Goal: Task Accomplishment & Management: Use online tool/utility

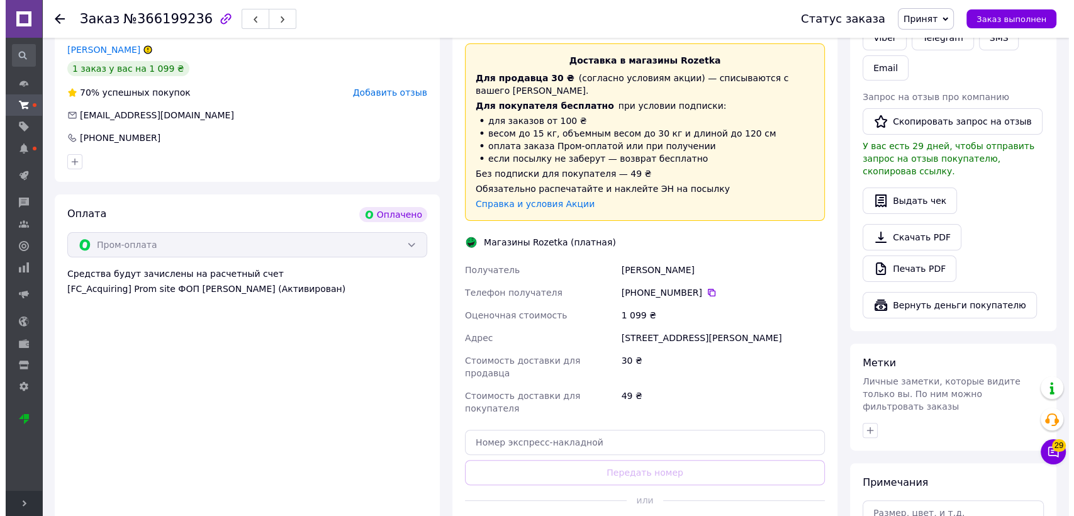
scroll to position [482, 0]
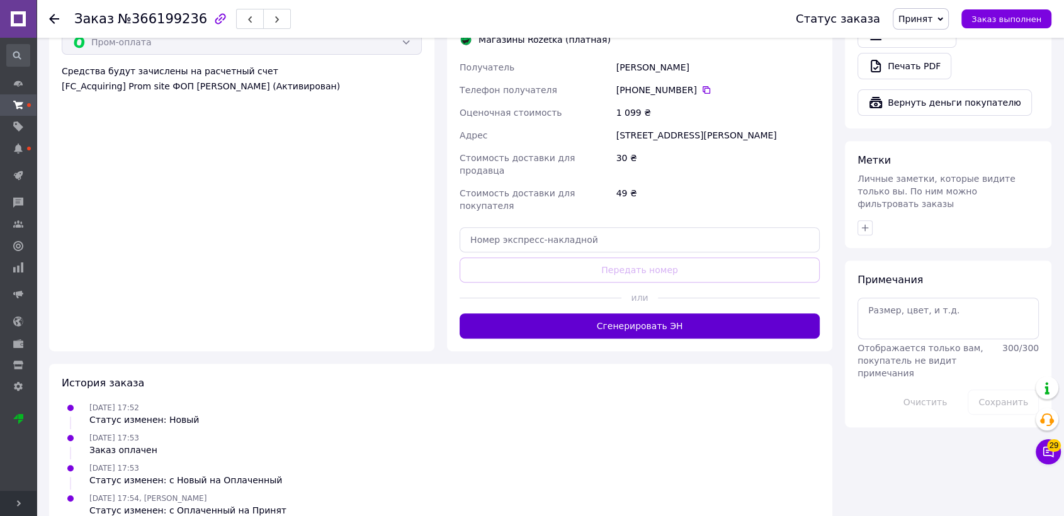
click at [666, 313] on button "Сгенерировать ЭН" at bounding box center [640, 325] width 360 height 25
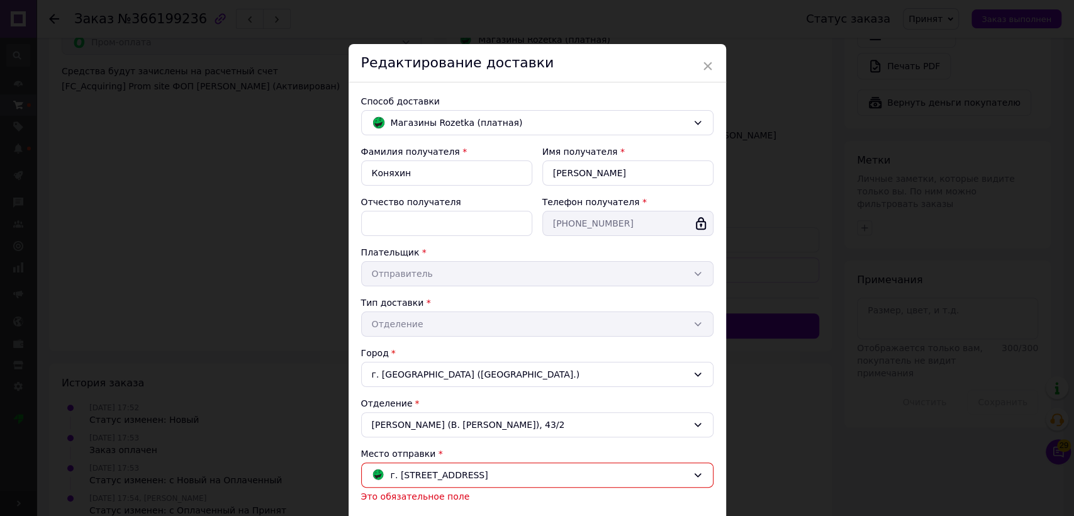
scroll to position [205, 0]
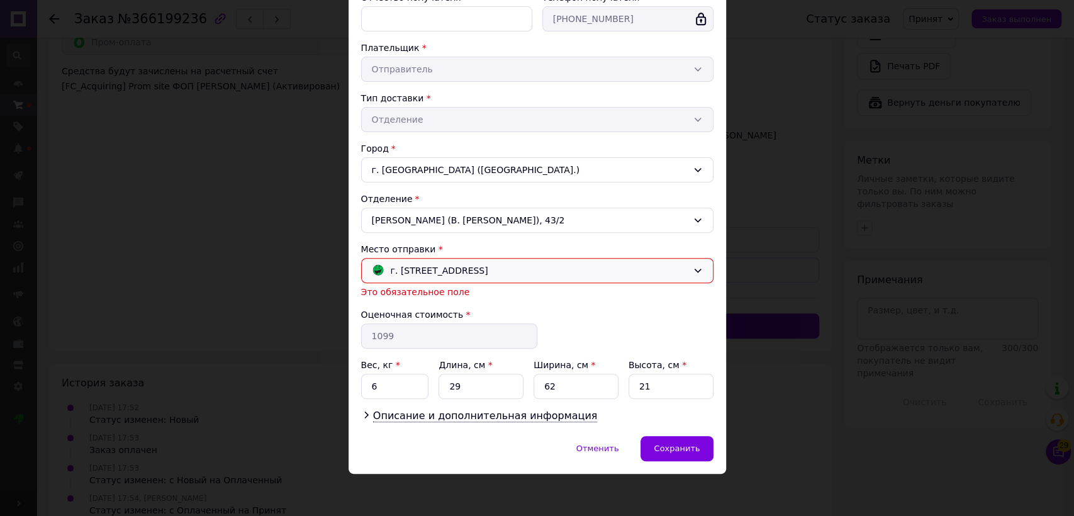
click at [488, 273] on span "г. Полтава (Полтавская обл.); Небесной Сотни, 61" at bounding box center [440, 271] width 98 height 14
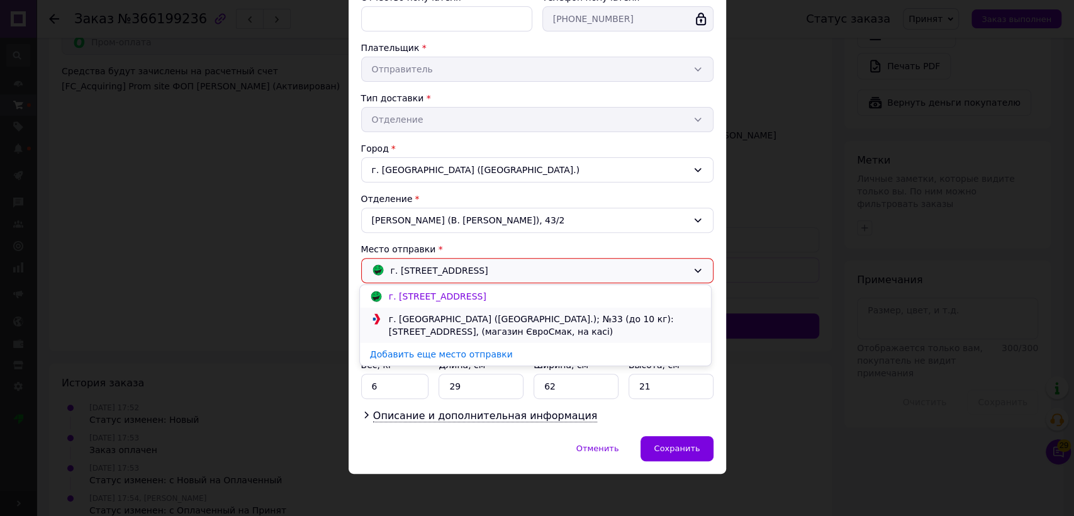
click at [594, 323] on div "г. Полтава (Полтавская обл.); №33 (до 10 кг): ул. Небесной Сотни, 112, (магазин…" at bounding box center [545, 325] width 319 height 25
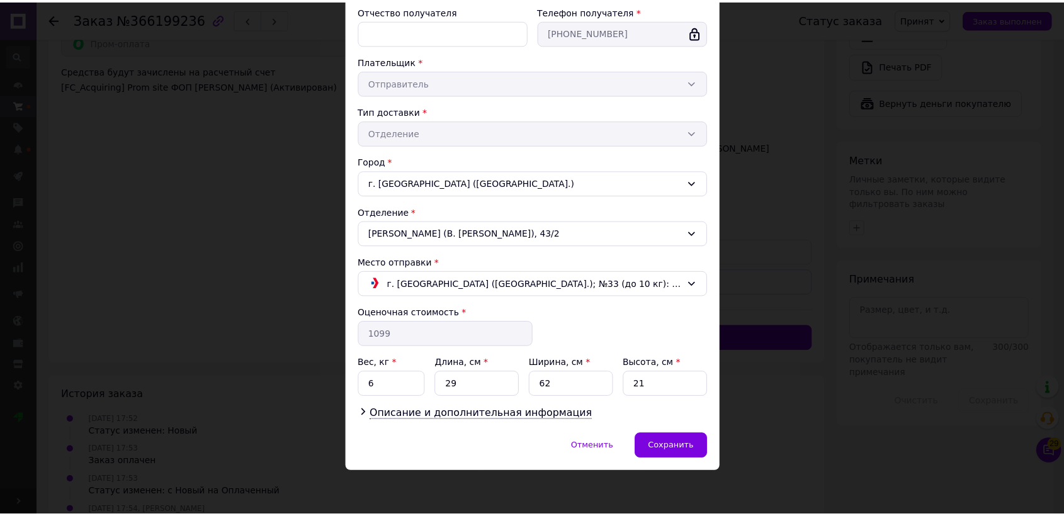
scroll to position [189, 0]
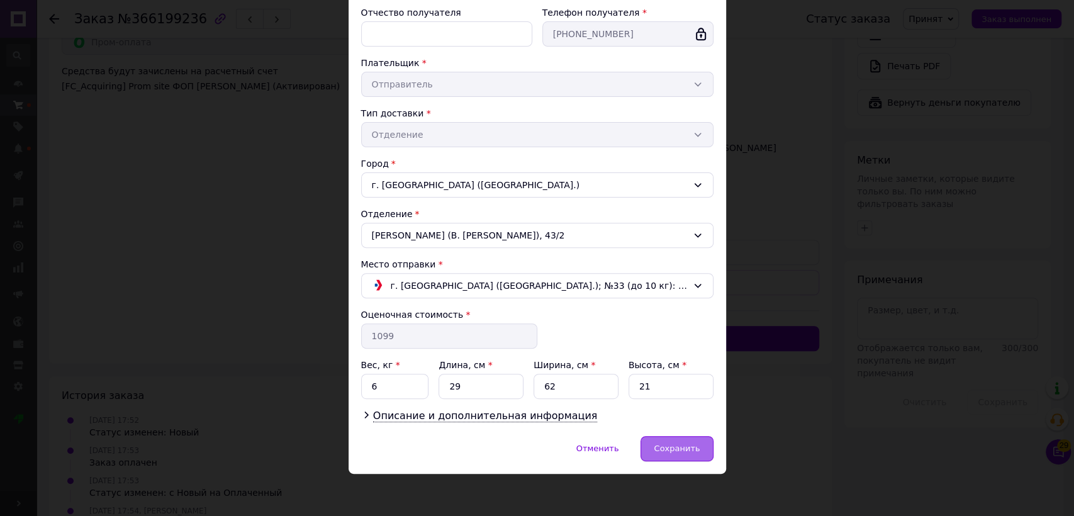
click at [682, 440] on div "Сохранить" at bounding box center [677, 448] width 72 height 25
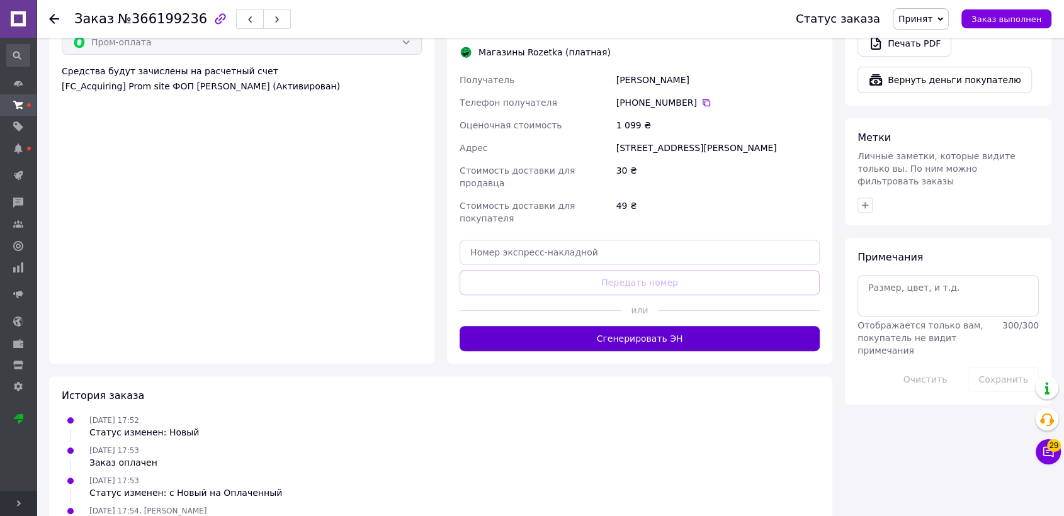
click at [619, 326] on button "Сгенерировать ЭН" at bounding box center [640, 338] width 360 height 25
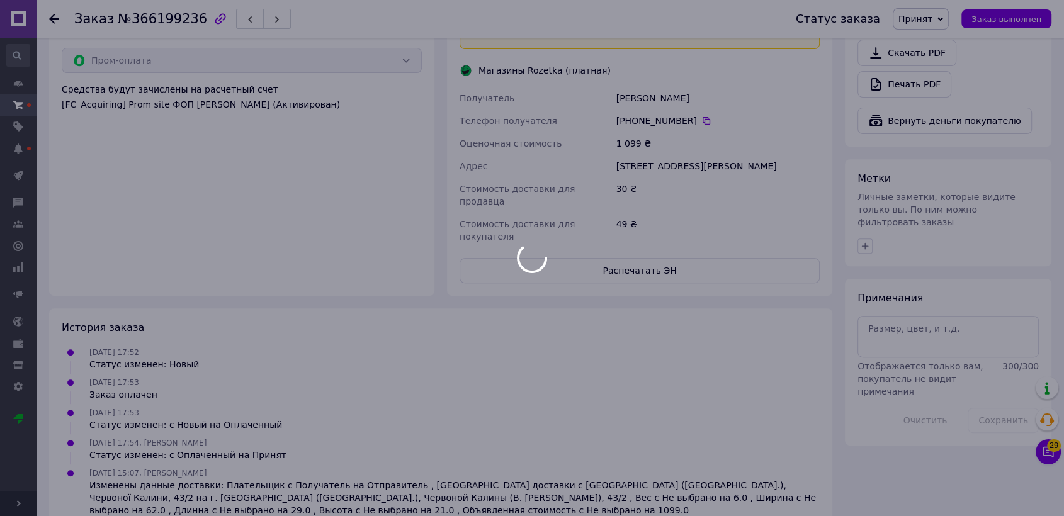
scroll to position [482, 0]
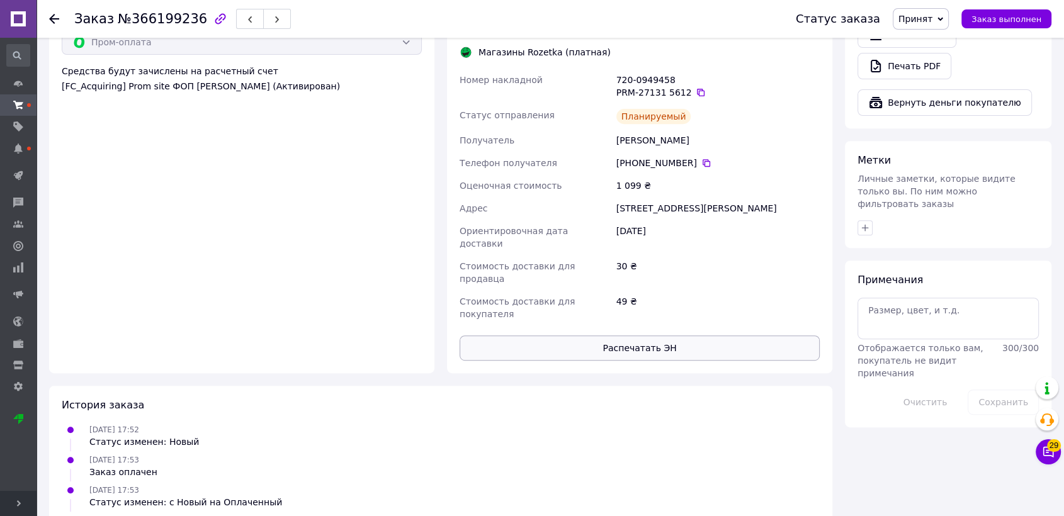
click at [638, 336] on button "Распечатать ЭН" at bounding box center [640, 348] width 360 height 25
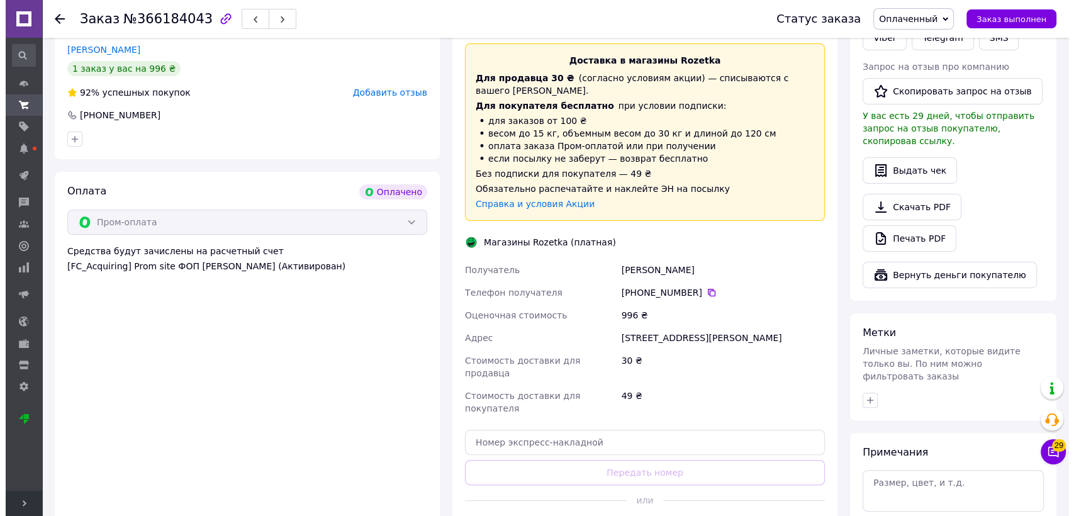
scroll to position [349, 0]
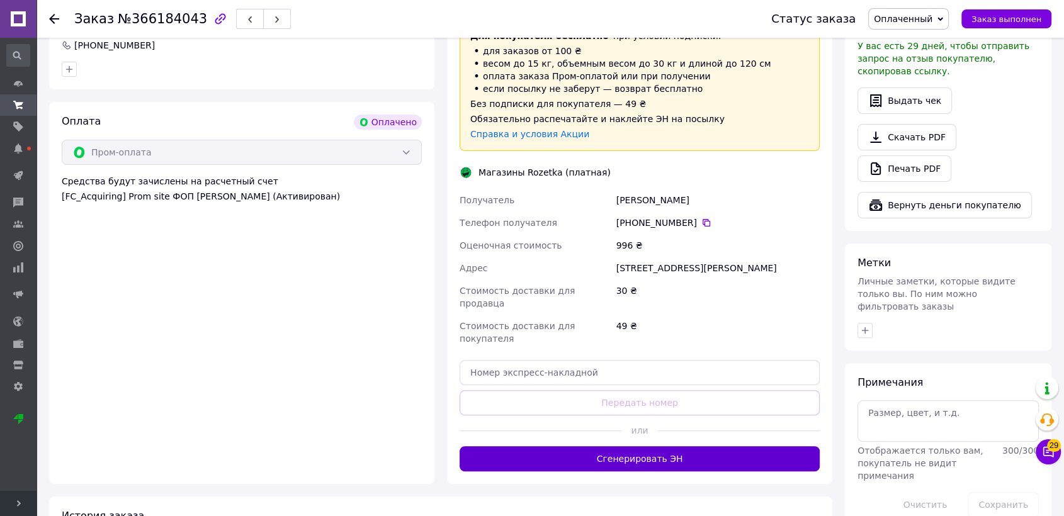
click at [634, 446] on button "Сгенерировать ЭН" at bounding box center [640, 458] width 360 height 25
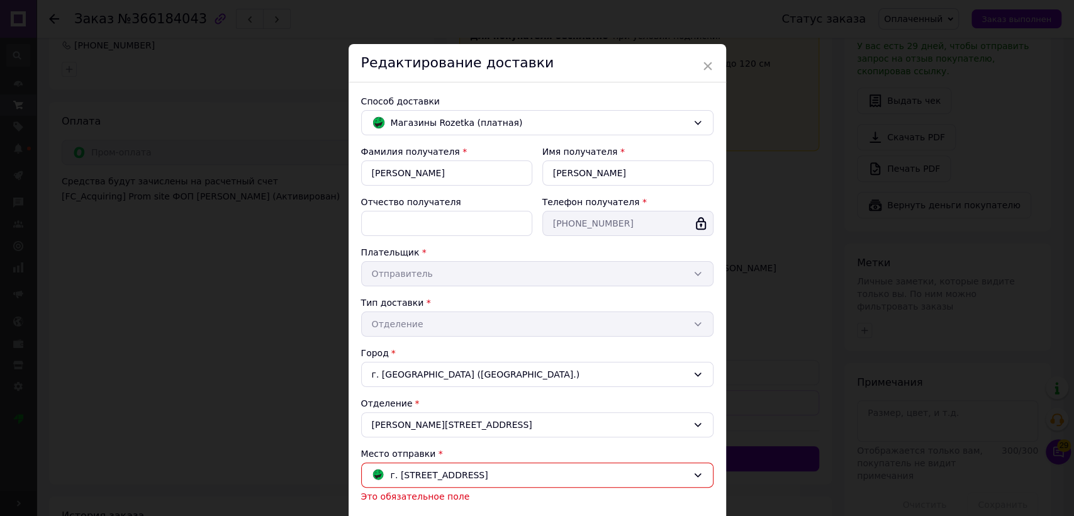
scroll to position [140, 0]
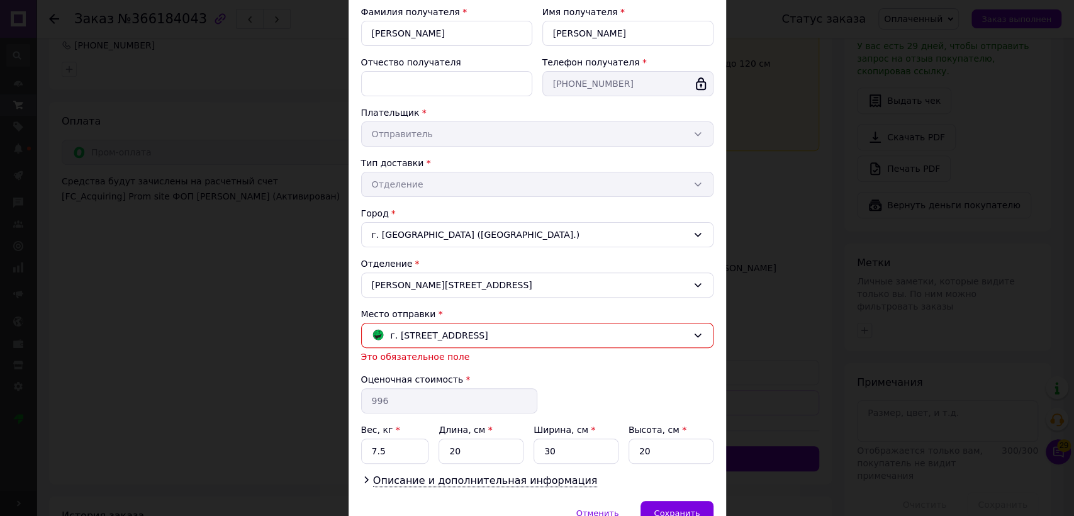
click at [189, 290] on div "× Редактирование доставки Способ доставки Магазины Rozetka (платная) Фамилия по…" at bounding box center [537, 258] width 1074 height 516
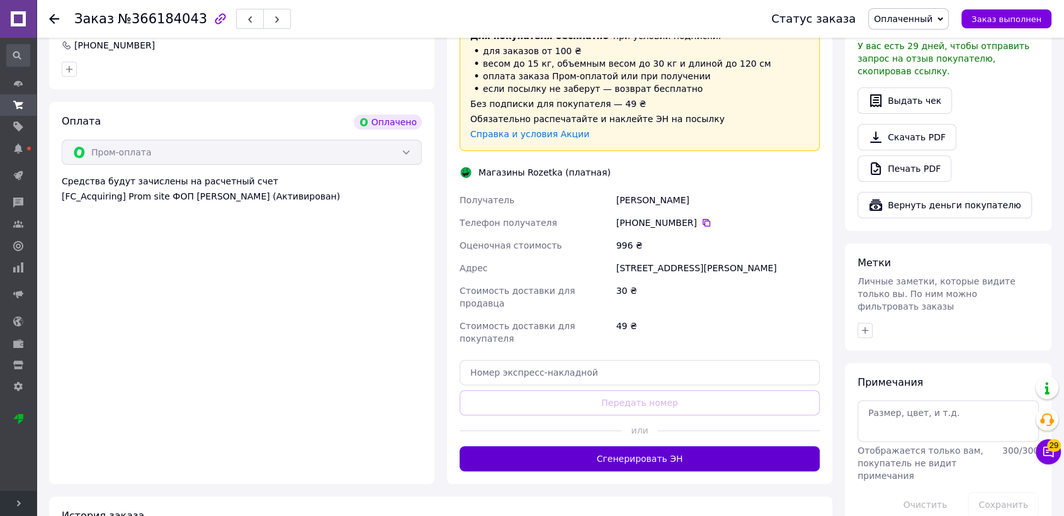
click at [665, 446] on button "Сгенерировать ЭН" at bounding box center [640, 458] width 360 height 25
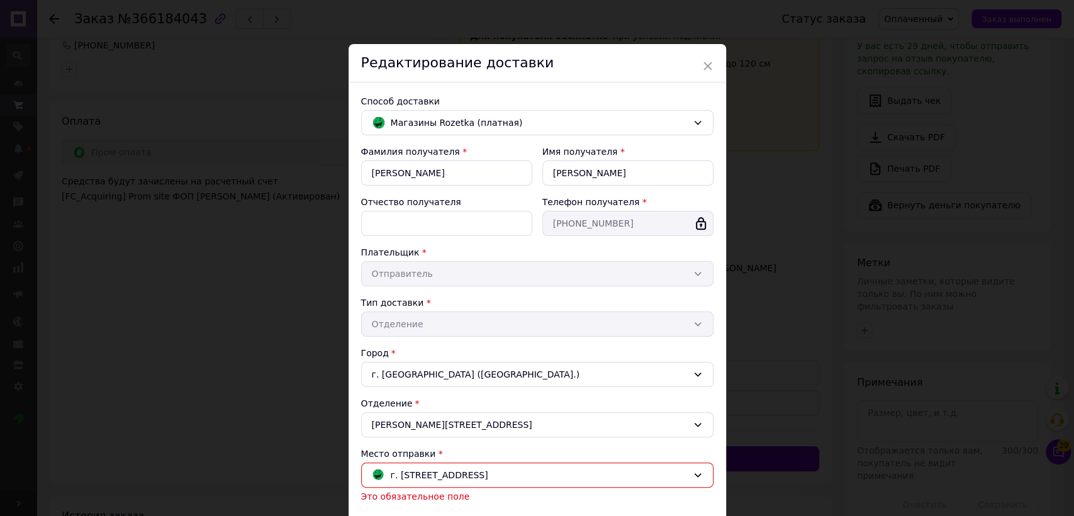
scroll to position [205, 0]
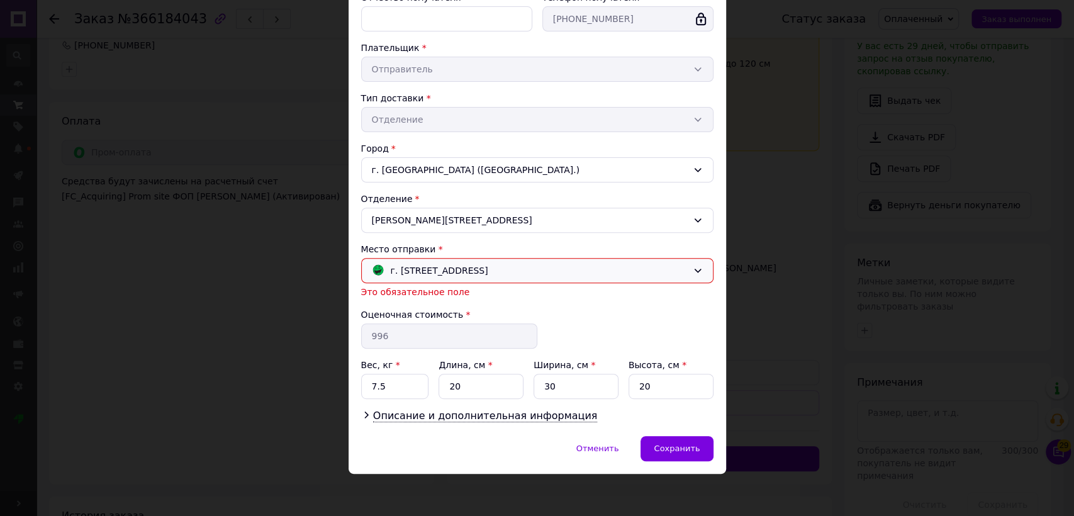
click at [609, 270] on div "г. Полтава (Полтавская обл.); Небесной Сотни, 61" at bounding box center [530, 271] width 322 height 14
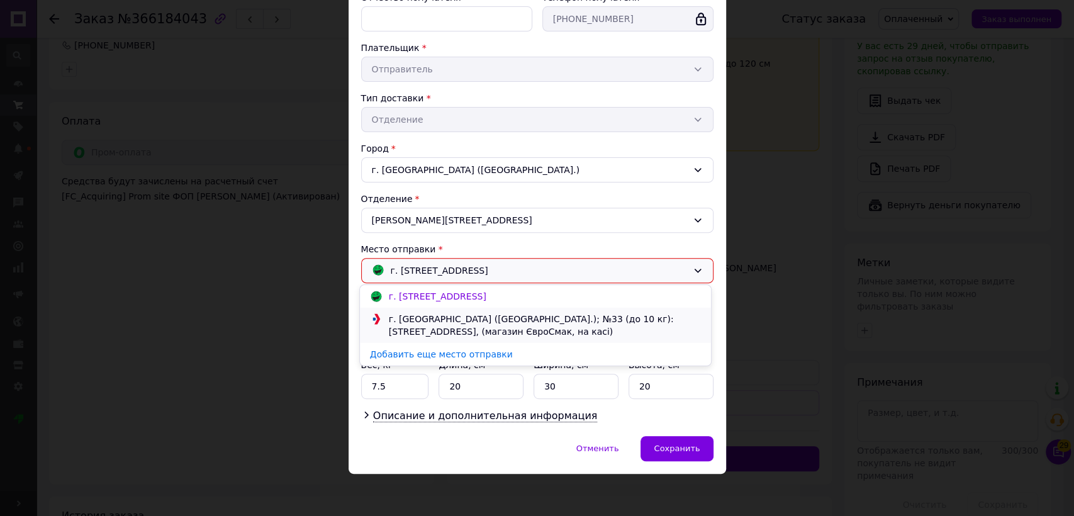
click at [586, 321] on div "г. Полтава (Полтавская обл.); №33 (до 10 кг): ул. Небесной Сотни, 112, (магазин…" at bounding box center [545, 325] width 319 height 25
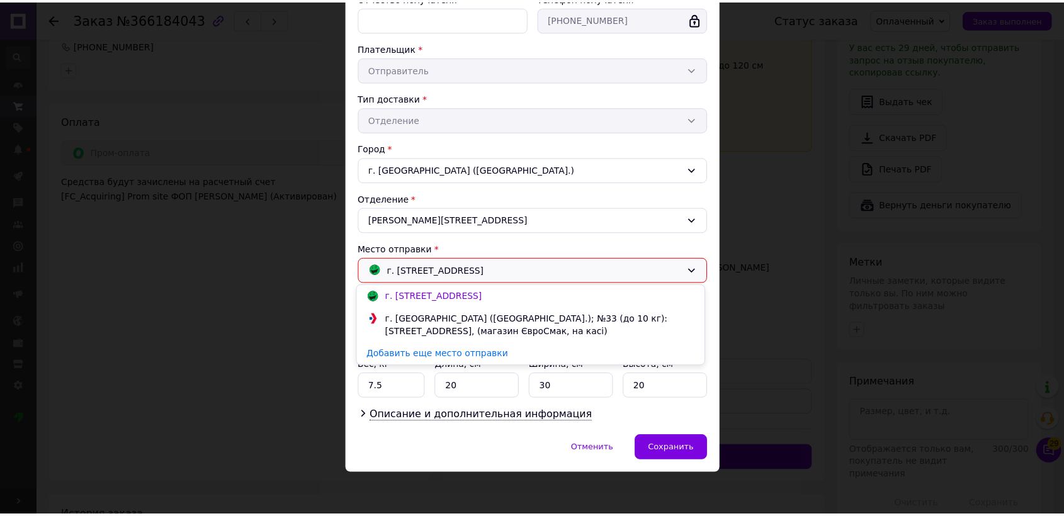
scroll to position [189, 0]
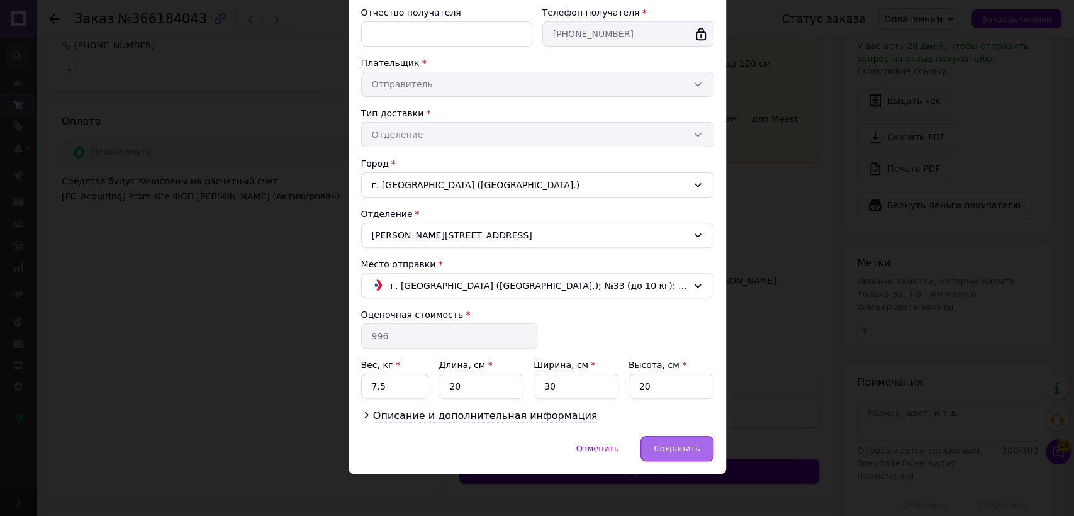
click at [680, 446] on span "Сохранить" at bounding box center [677, 448] width 46 height 9
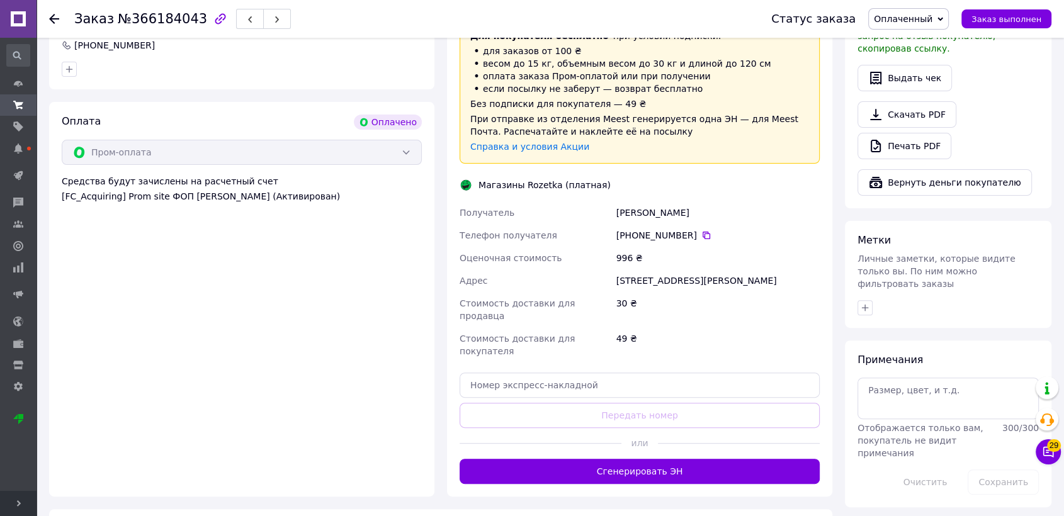
click at [682, 459] on button "Сгенерировать ЭН" at bounding box center [640, 471] width 360 height 25
click at [703, 459] on button "Генерация ЭН ..." at bounding box center [640, 471] width 360 height 25
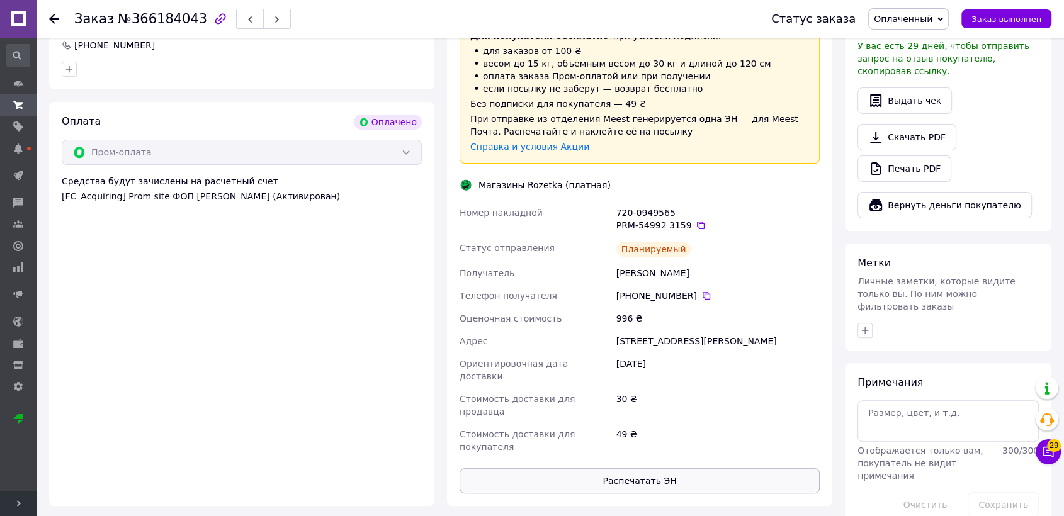
click at [701, 468] on button "Распечатать ЭН" at bounding box center [640, 480] width 360 height 25
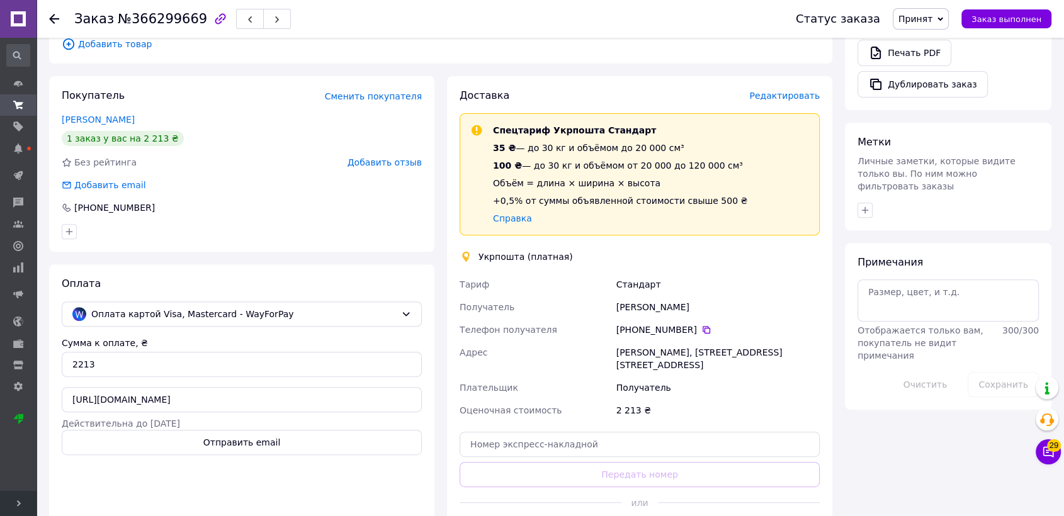
scroll to position [559, 0]
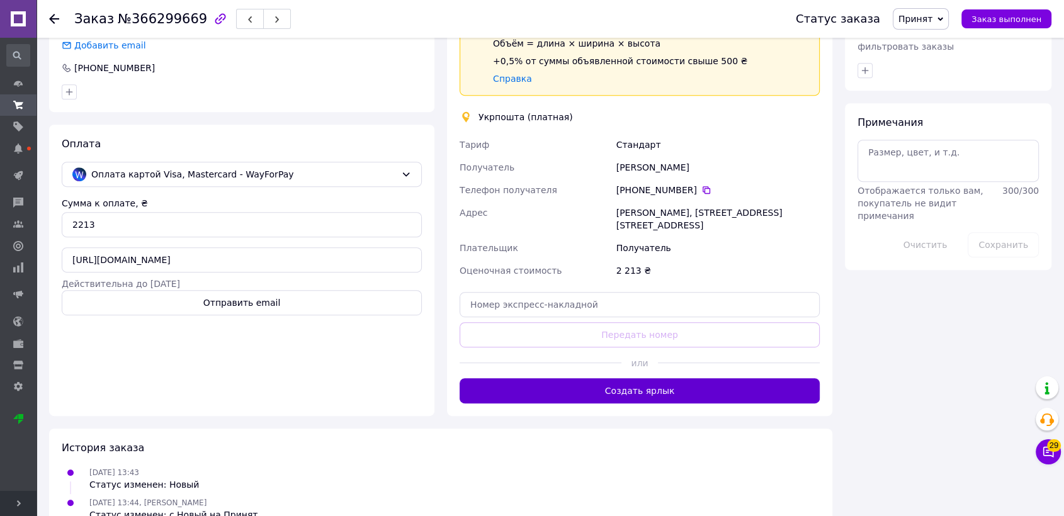
click at [708, 378] on button "Создать ярлык" at bounding box center [640, 390] width 360 height 25
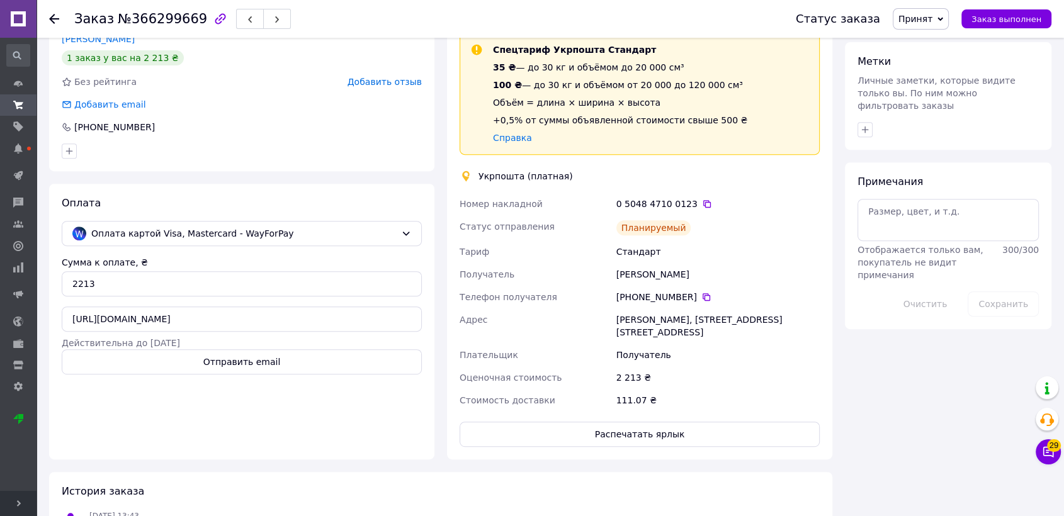
scroll to position [548, 0]
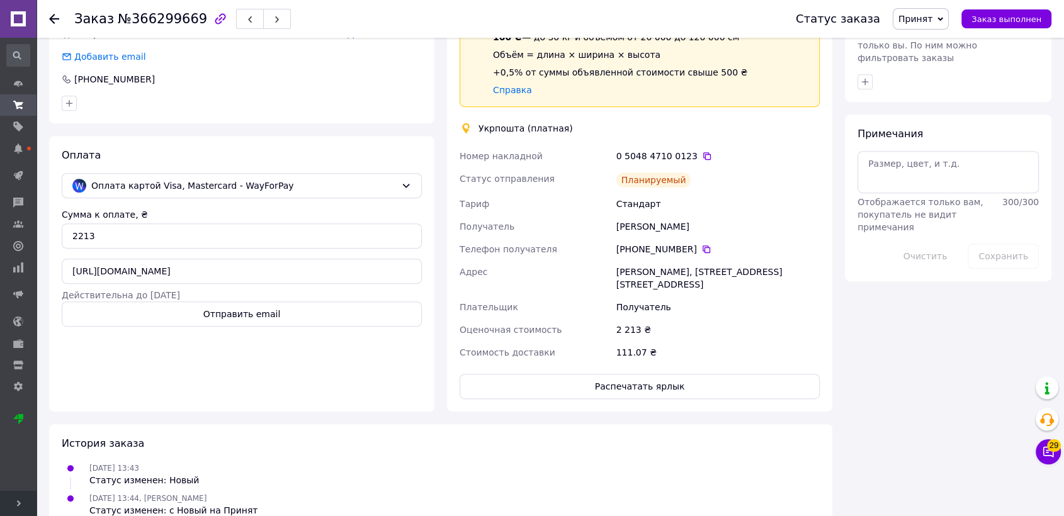
click at [672, 374] on div "Доставка Редактировать Спецтариф Укрпошта Стандарт 35 ₴ — до 30 кг и объёмом до…" at bounding box center [639, 180] width 385 height 464
click at [672, 374] on button "Распечатать ярлык" at bounding box center [640, 386] width 360 height 25
click at [702, 151] on icon at bounding box center [707, 156] width 10 height 10
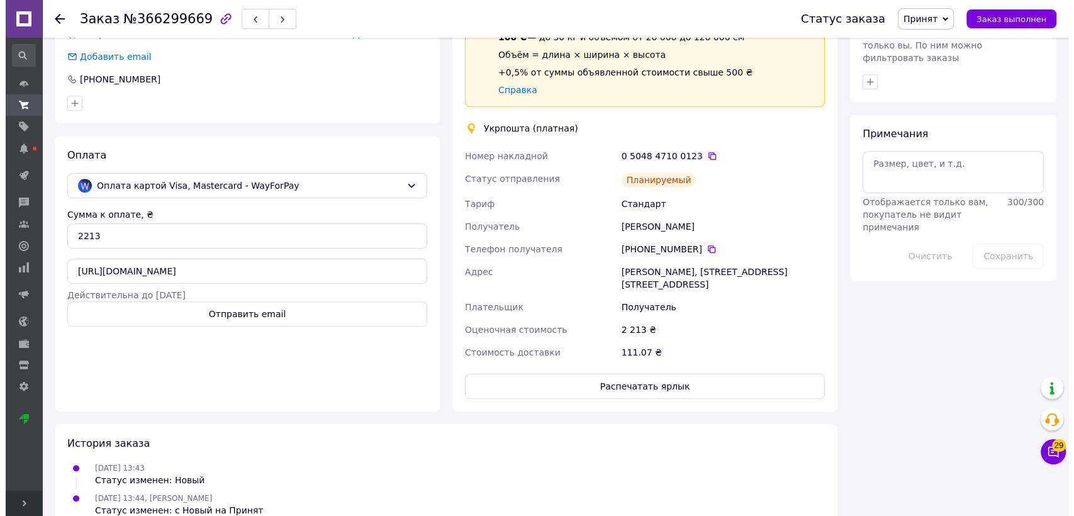
scroll to position [408, 0]
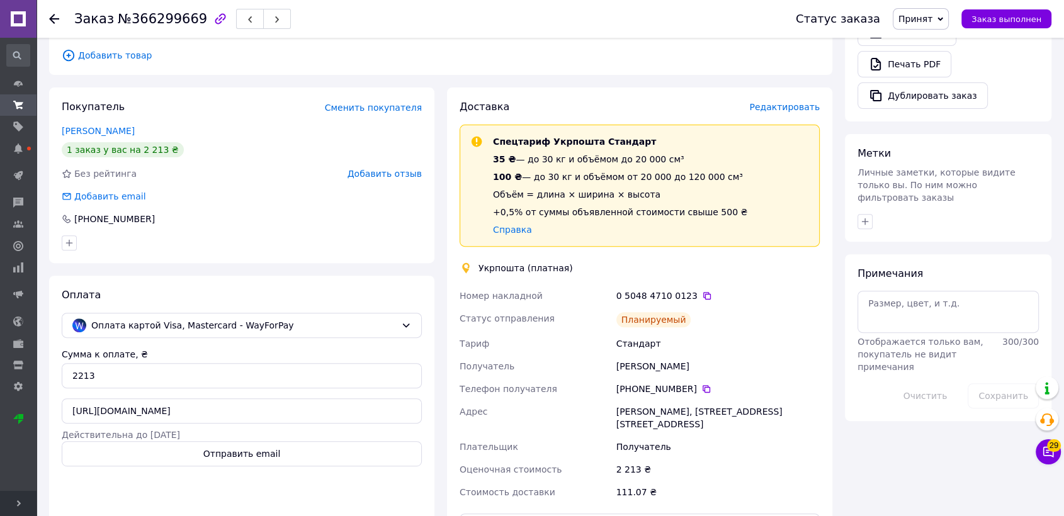
click at [801, 102] on span "Редактировать" at bounding box center [784, 107] width 70 height 10
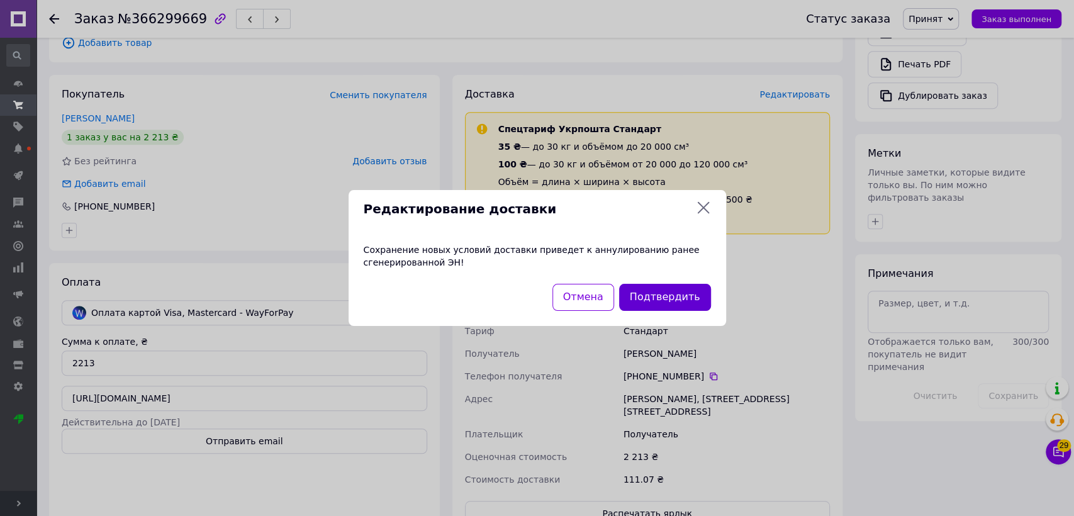
click at [691, 300] on button "Подтвердить" at bounding box center [665, 297] width 92 height 27
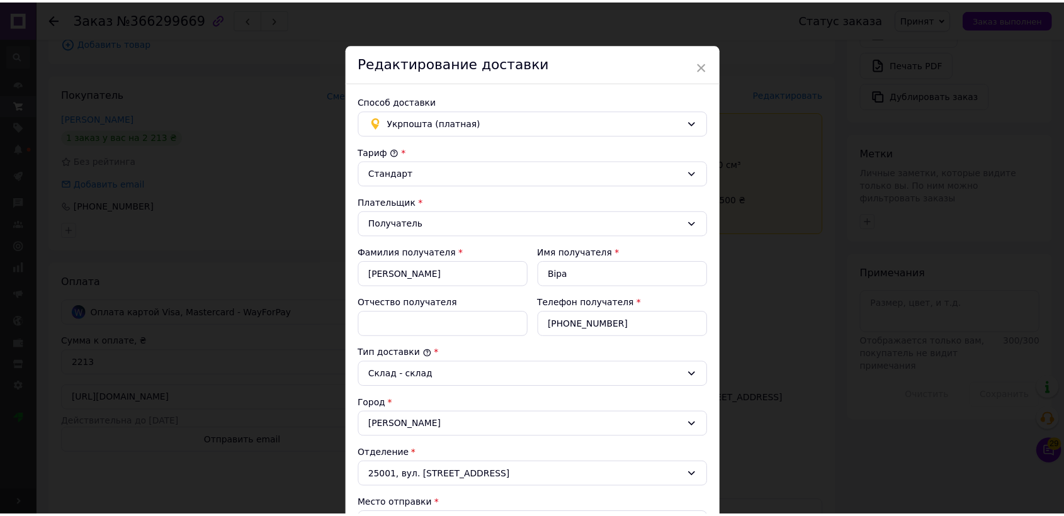
scroll to position [315, 0]
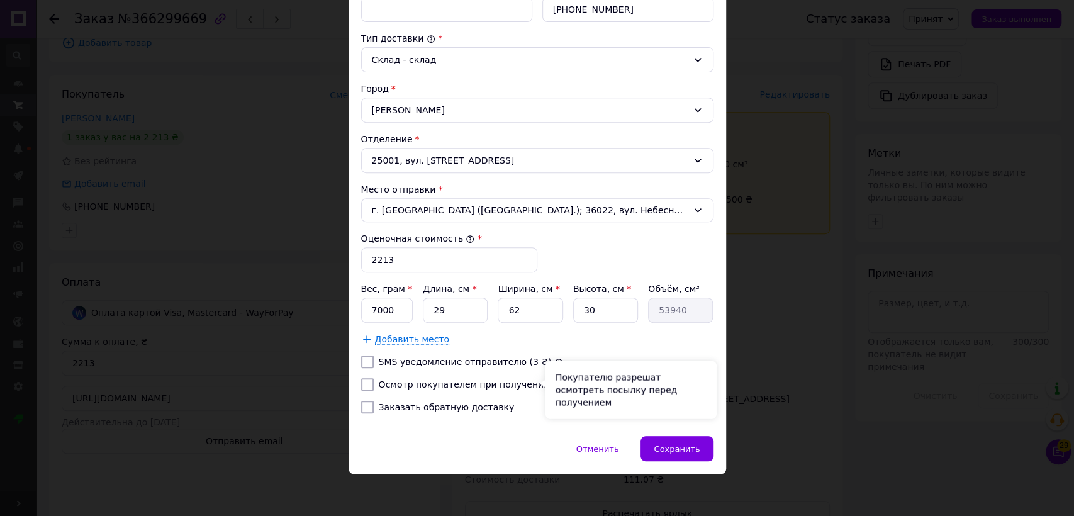
click at [553, 381] on icon at bounding box center [557, 385] width 9 height 9
click at [499, 386] on label "Осмотр покупателем при получении" at bounding box center [464, 385] width 171 height 10
click at [374, 386] on input "Осмотр покупателем при получении" at bounding box center [367, 384] width 13 height 13
checkbox input "true"
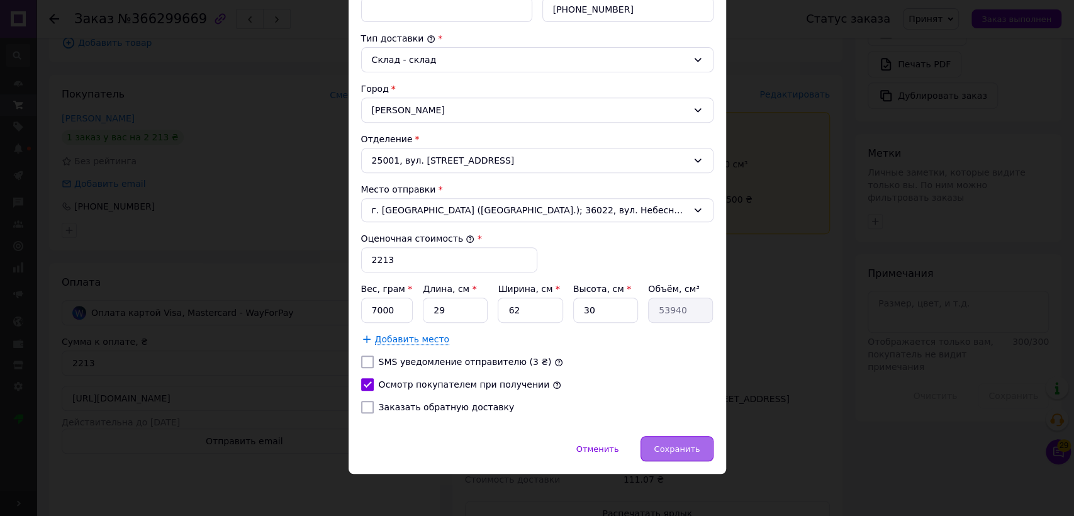
click at [657, 451] on div "Сохранить" at bounding box center [677, 448] width 72 height 25
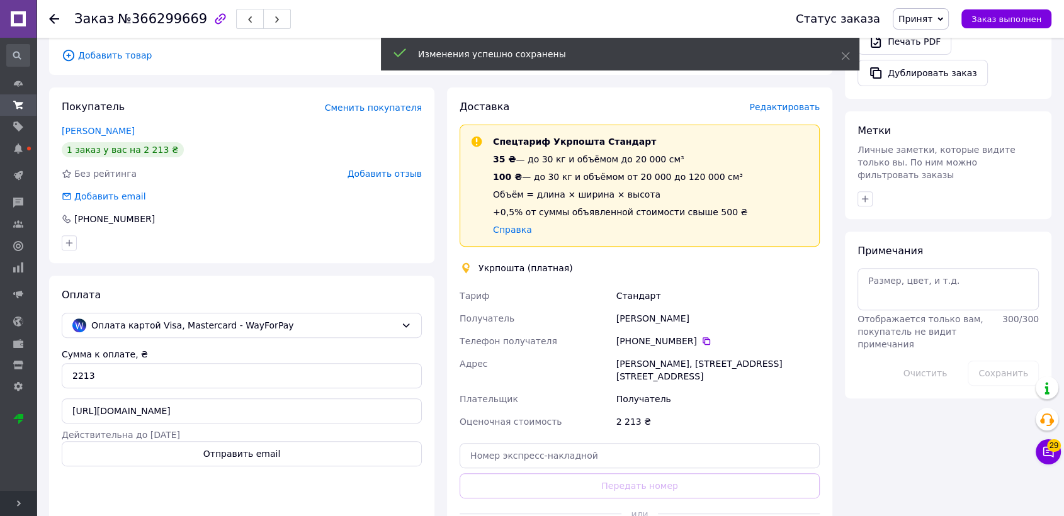
scroll to position [654, 0]
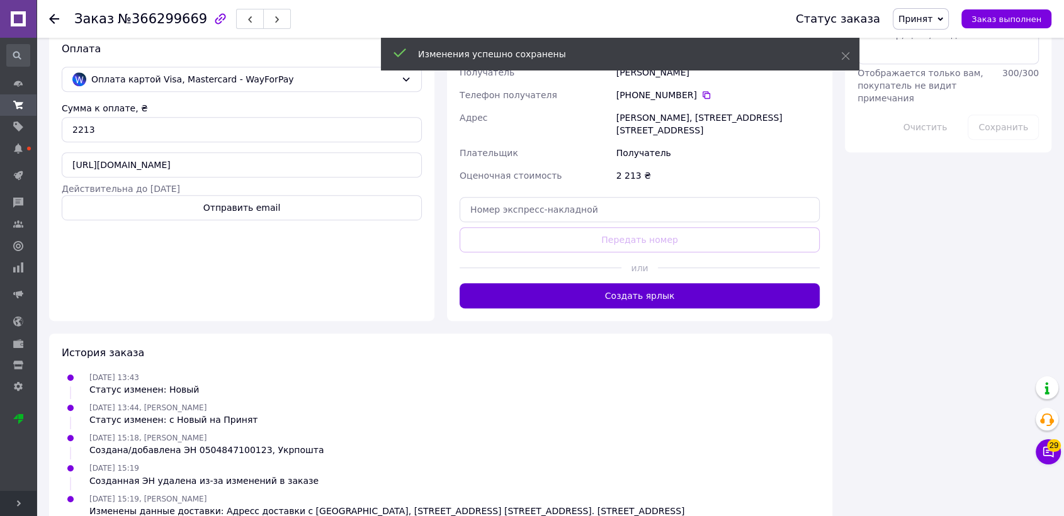
click at [662, 283] on button "Создать ярлык" at bounding box center [640, 295] width 360 height 25
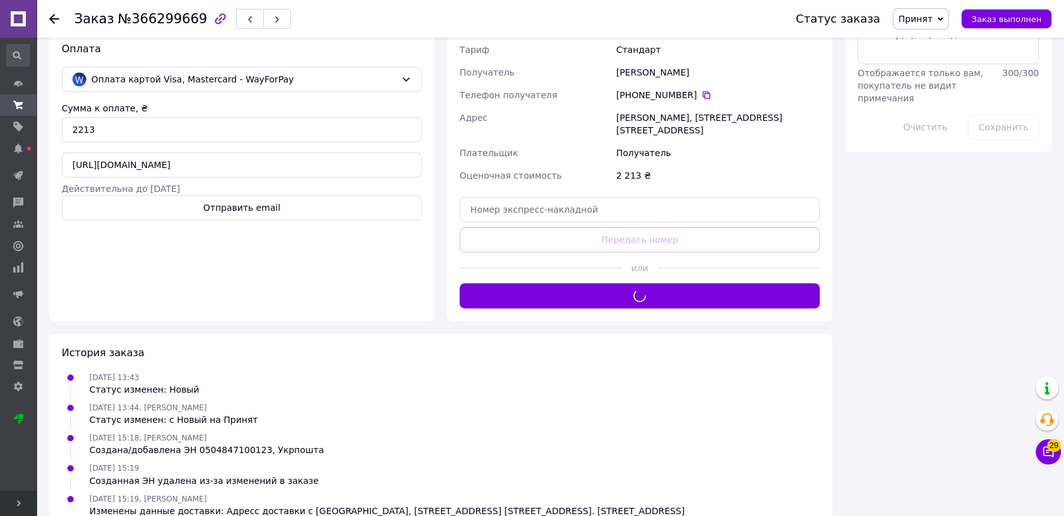
scroll to position [638, 0]
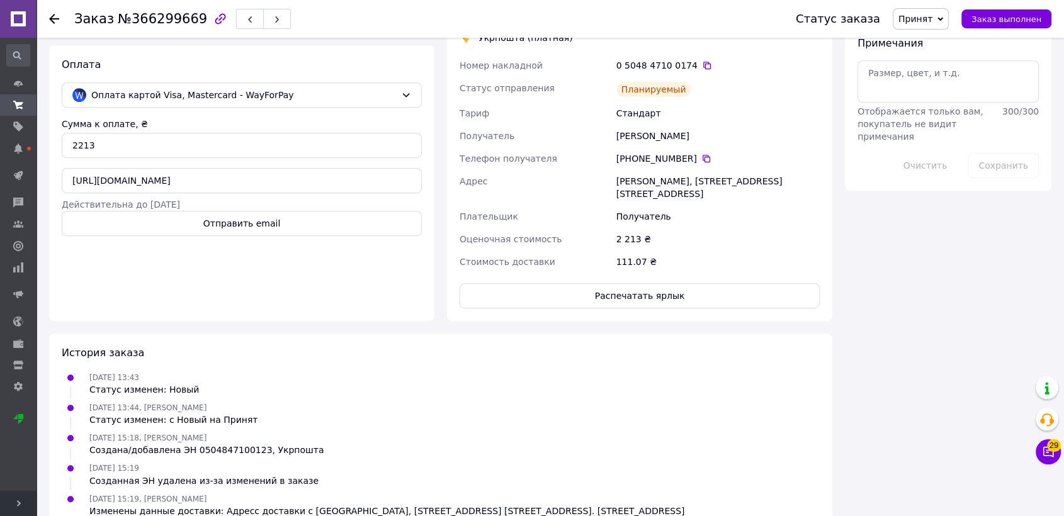
click at [663, 283] on button "Распечатать ярлык" at bounding box center [640, 295] width 360 height 25
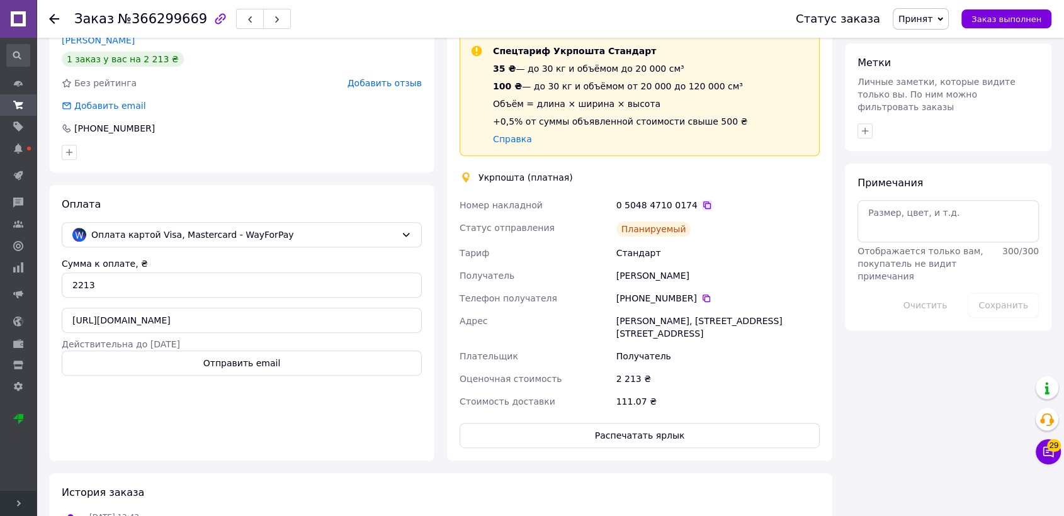
click at [703, 201] on icon at bounding box center [707, 205] width 8 height 8
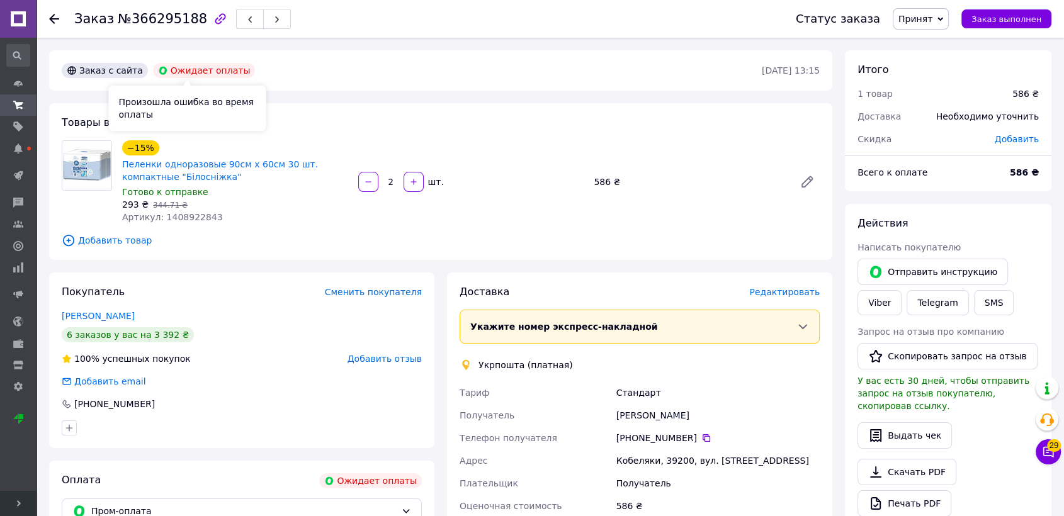
click at [205, 74] on div "Ожидает оплаты" at bounding box center [204, 70] width 103 height 15
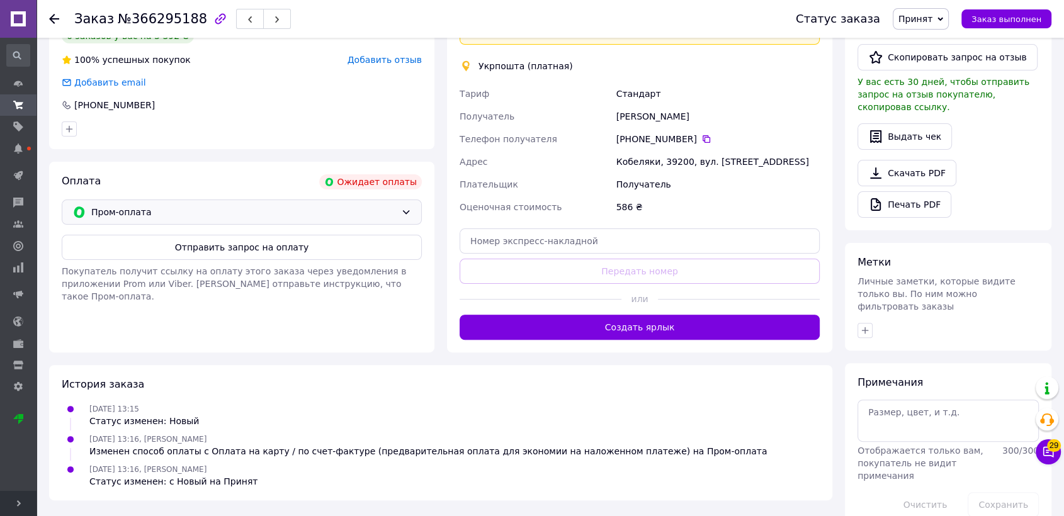
click at [407, 215] on icon at bounding box center [406, 212] width 10 height 10
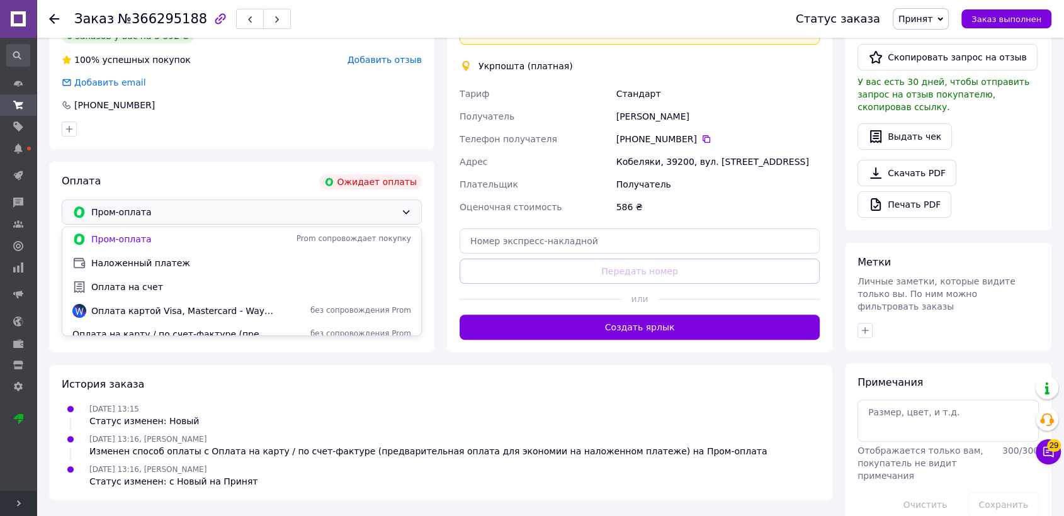
click at [136, 283] on span "Оплата на счет" at bounding box center [251, 287] width 320 height 13
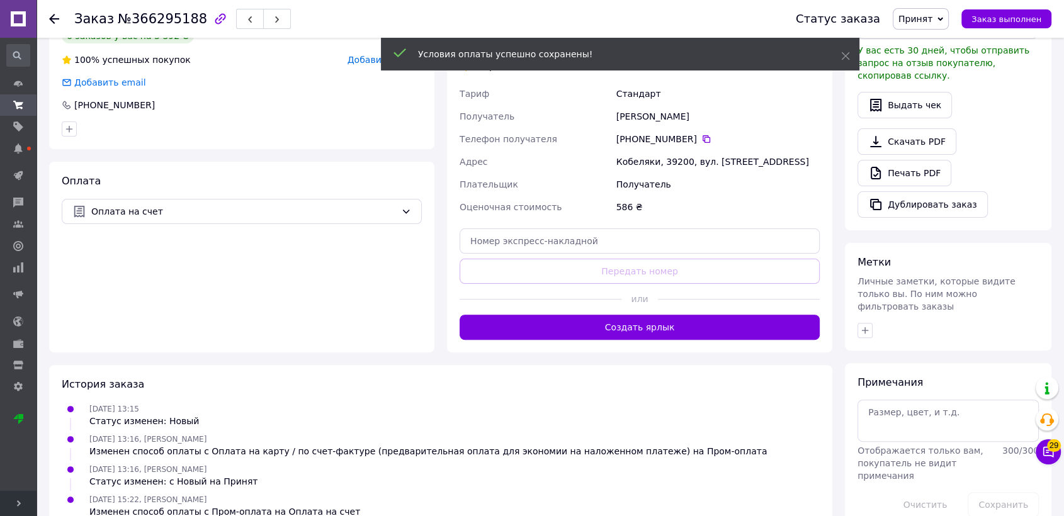
scroll to position [159, 0]
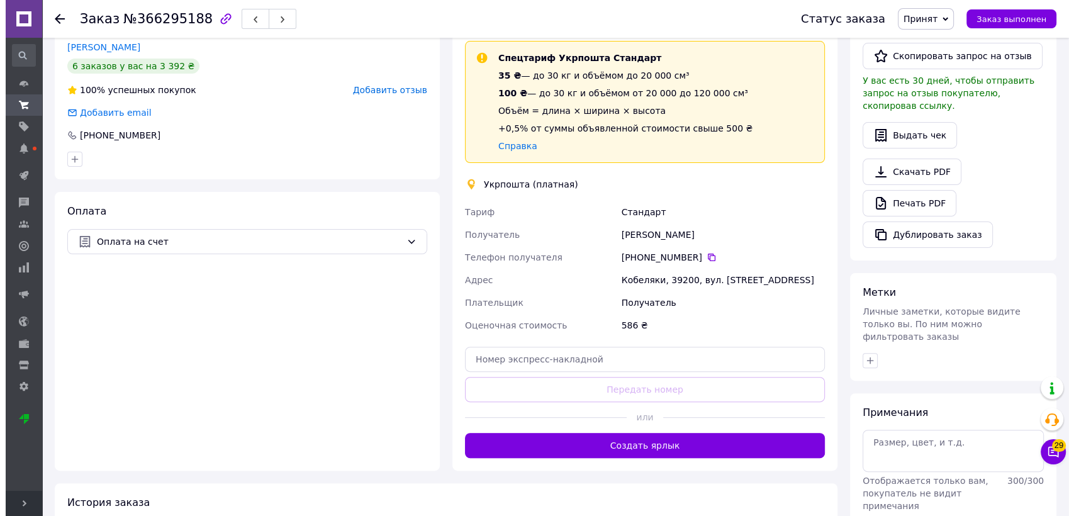
scroll to position [129, 0]
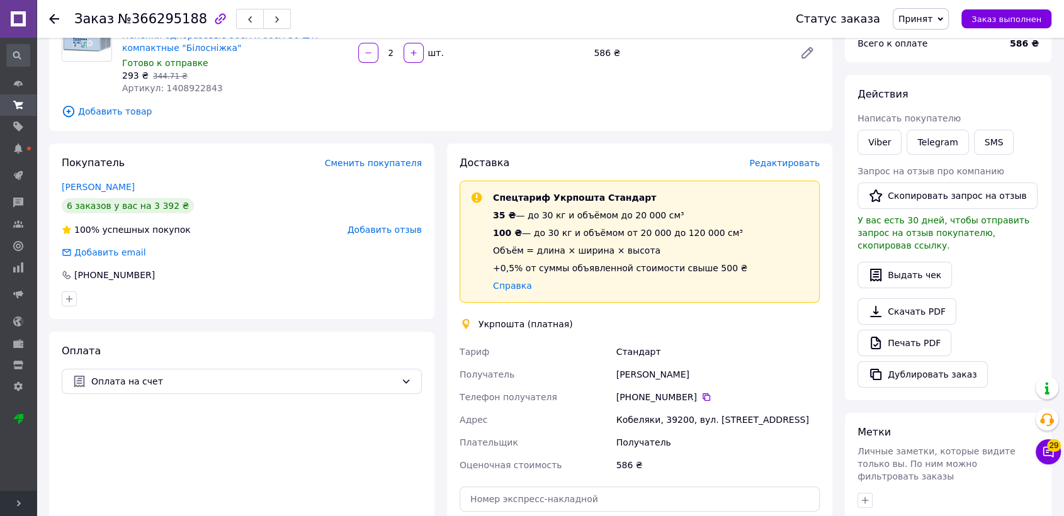
click at [798, 158] on span "Редактировать" at bounding box center [784, 163] width 70 height 10
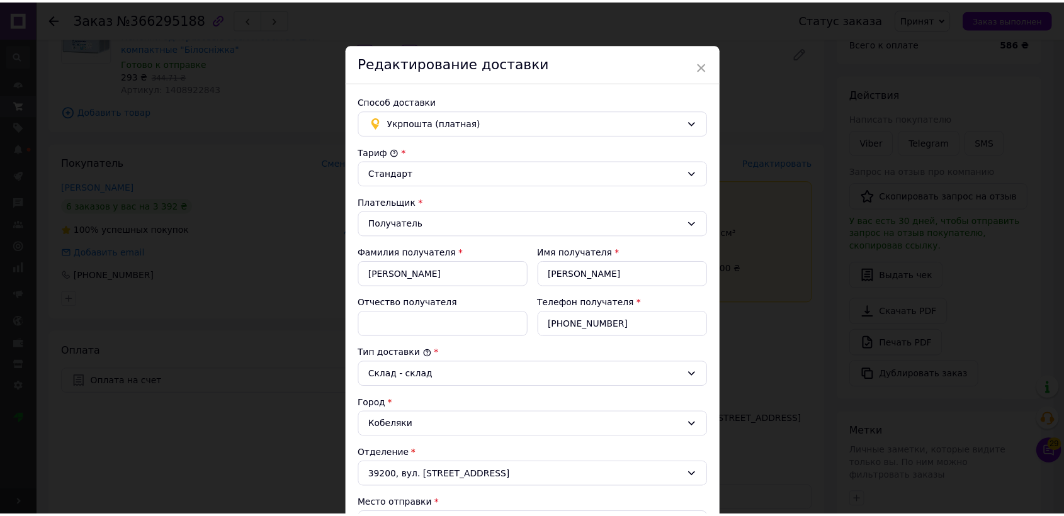
scroll to position [315, 0]
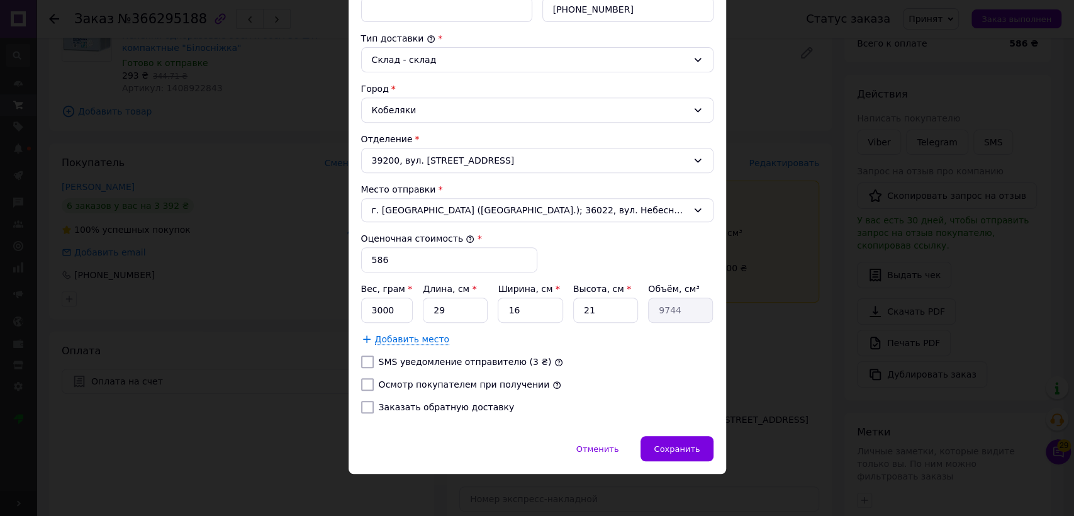
click at [400, 380] on label "Осмотр покупателем при получении" at bounding box center [464, 385] width 171 height 10
click at [374, 378] on input "Осмотр покупателем при получении" at bounding box center [367, 384] width 13 height 13
checkbox input "true"
click at [655, 447] on div "Сохранить" at bounding box center [677, 448] width 72 height 25
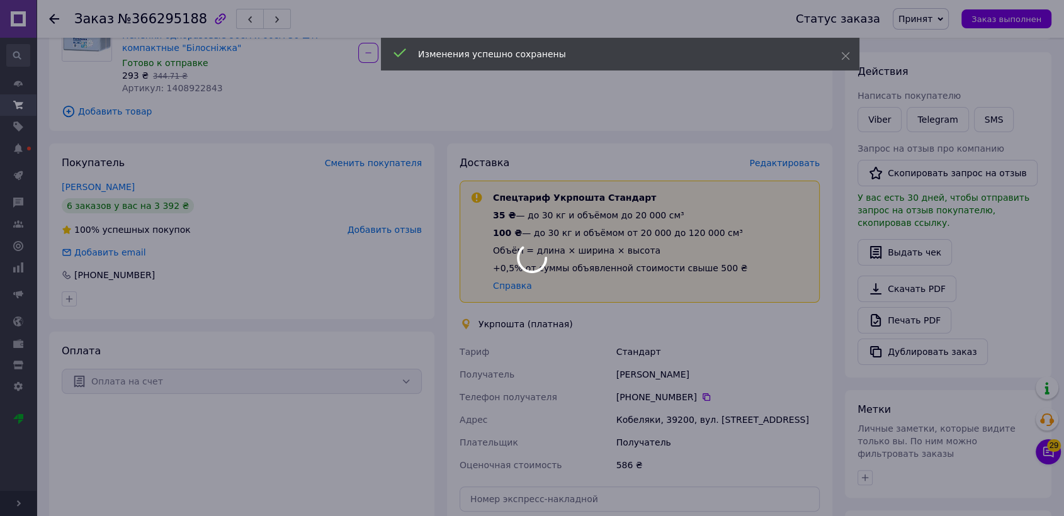
scroll to position [409, 0]
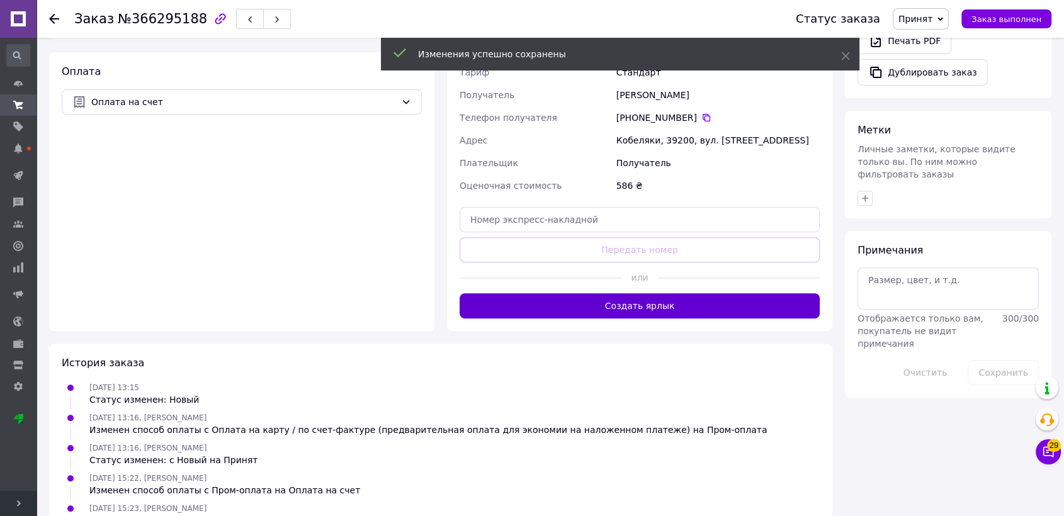
click at [609, 293] on button "Создать ярлык" at bounding box center [640, 305] width 360 height 25
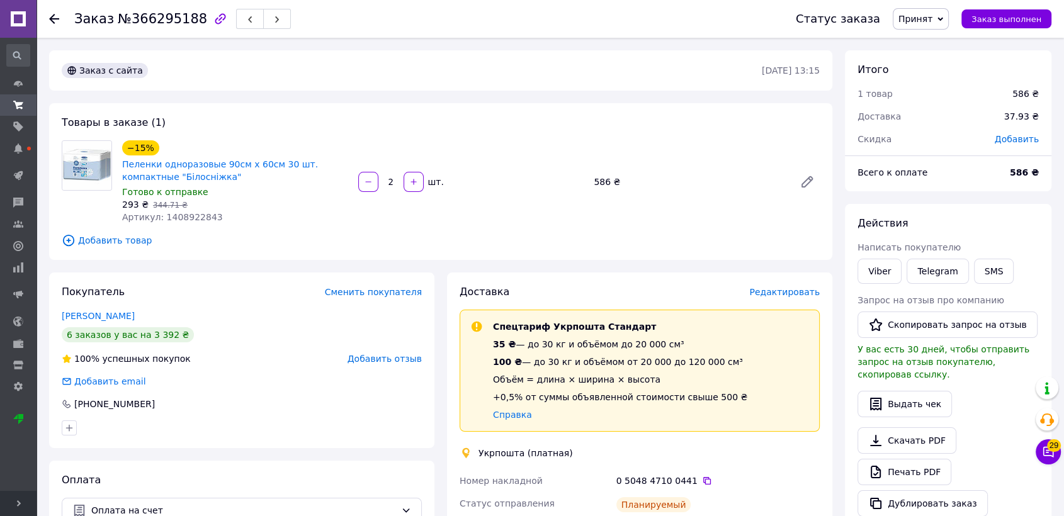
scroll to position [419, 0]
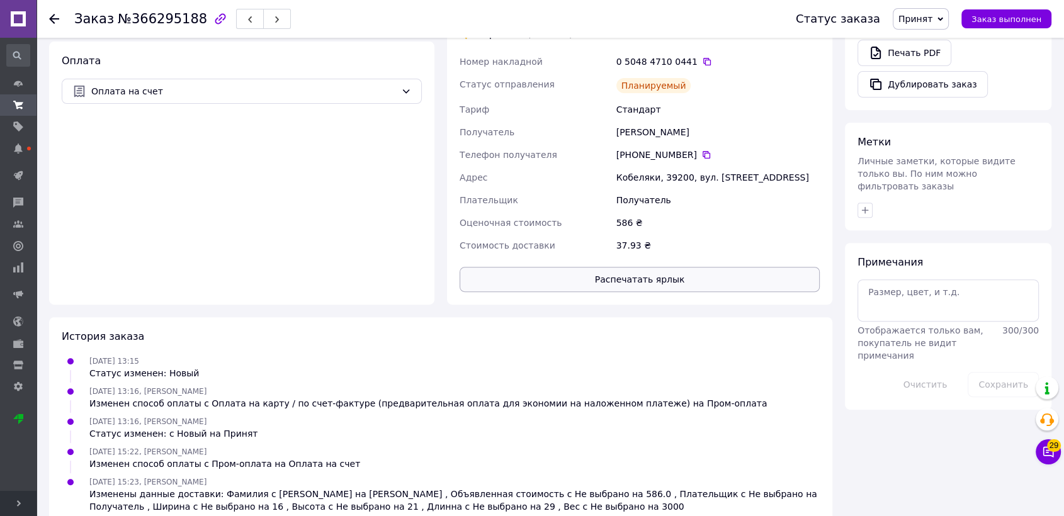
click at [653, 283] on button "Распечатать ярлык" at bounding box center [640, 279] width 360 height 25
click at [703, 63] on icon at bounding box center [707, 62] width 8 height 8
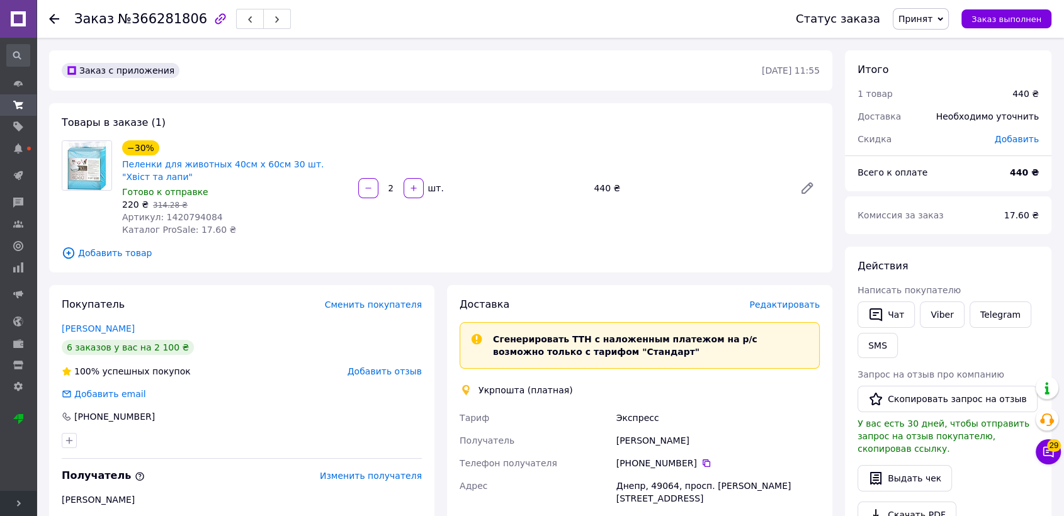
scroll to position [373, 0]
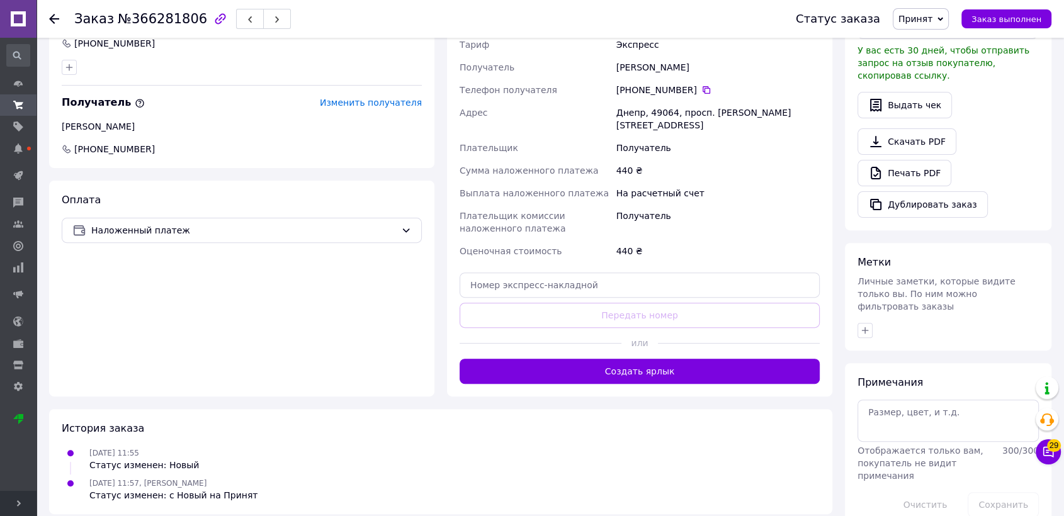
drag, startPoint x: 660, startPoint y: 332, endPoint x: 657, endPoint y: 338, distance: 6.5
click at [659, 332] on div at bounding box center [739, 343] width 162 height 31
click at [655, 359] on button "Создать ярлык" at bounding box center [640, 371] width 360 height 25
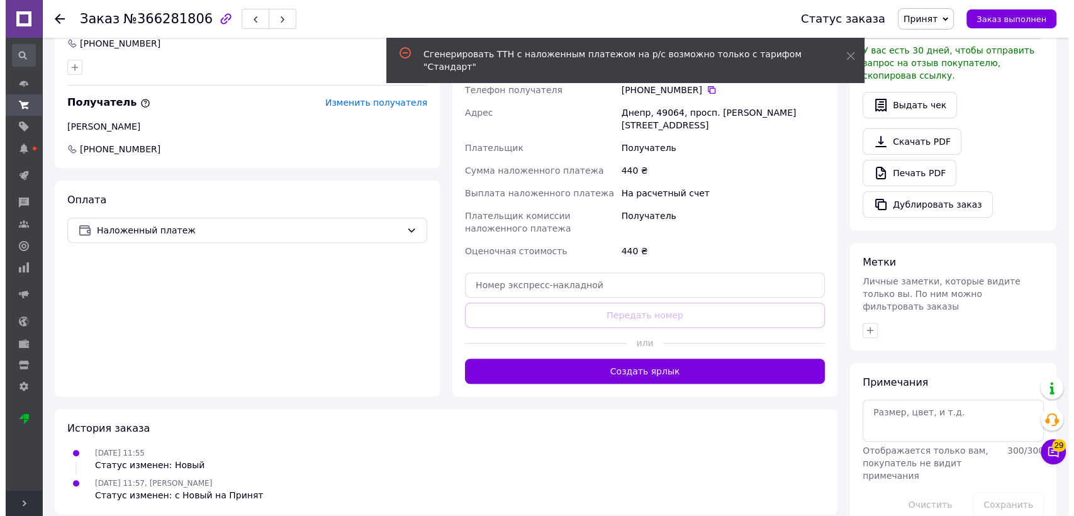
scroll to position [164, 0]
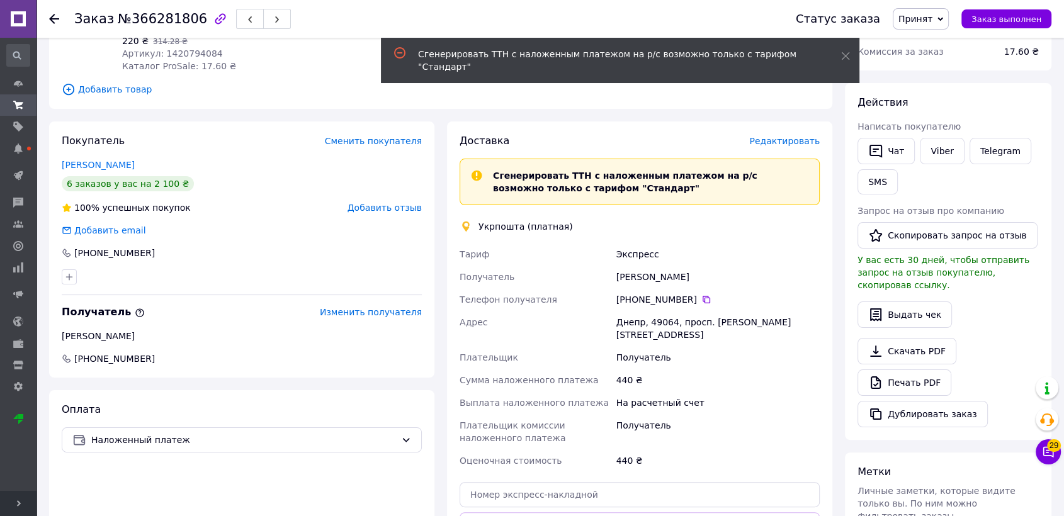
click at [781, 130] on div "Доставка Редактировать Сгенерировать ТТН с наложенным платежом на р/с возможно …" at bounding box center [639, 363] width 385 height 485
click at [774, 142] on span "Редактировать" at bounding box center [784, 141] width 70 height 10
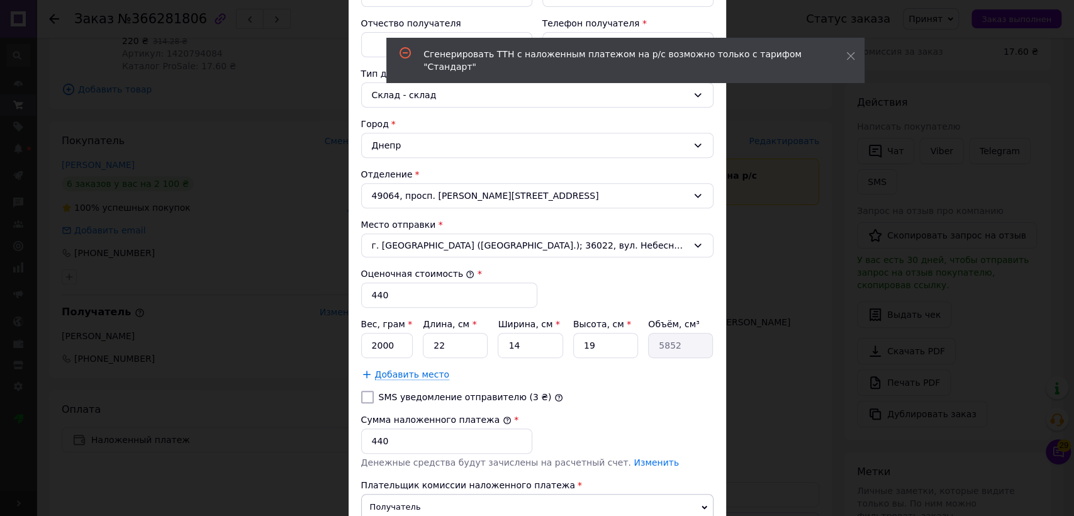
scroll to position [0, 0]
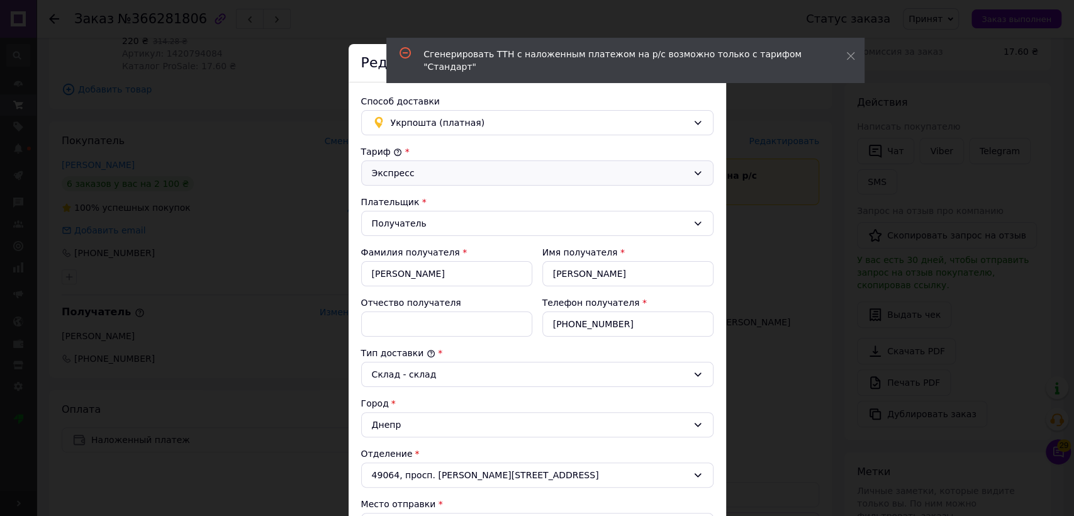
click at [406, 174] on div "Экспресс" at bounding box center [530, 173] width 316 height 14
click at [402, 196] on li "Стандарт" at bounding box center [535, 199] width 351 height 23
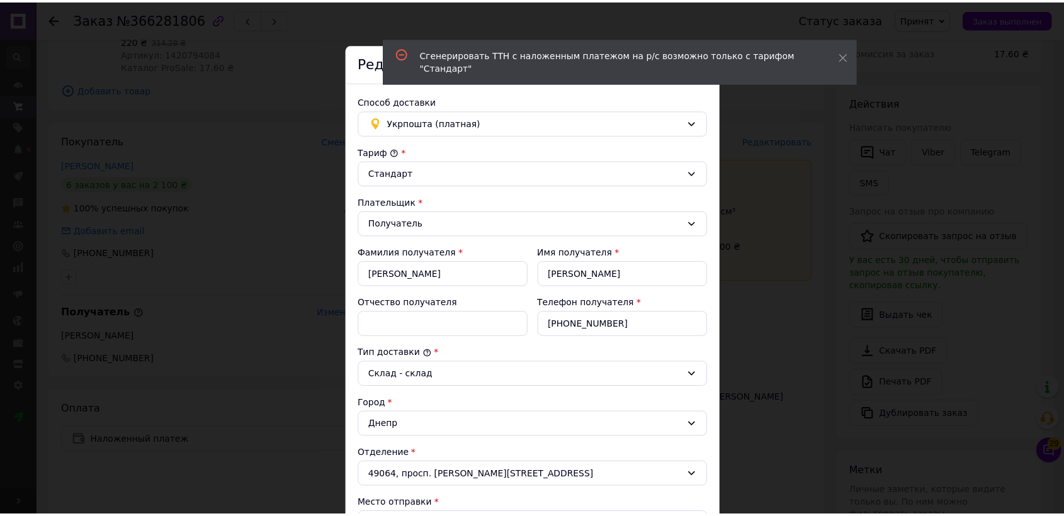
scroll to position [386, 0]
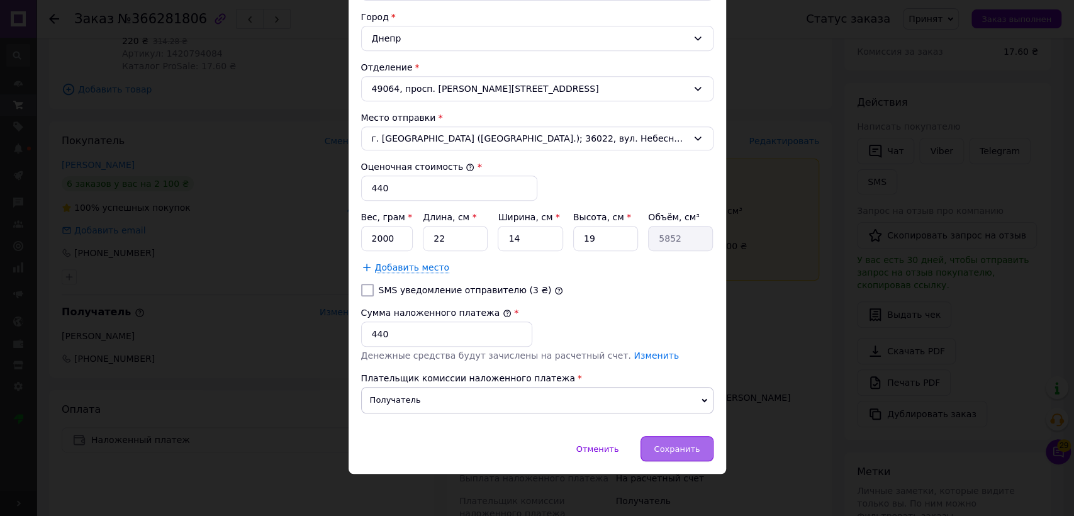
click at [697, 444] on span "Сохранить" at bounding box center [677, 448] width 46 height 9
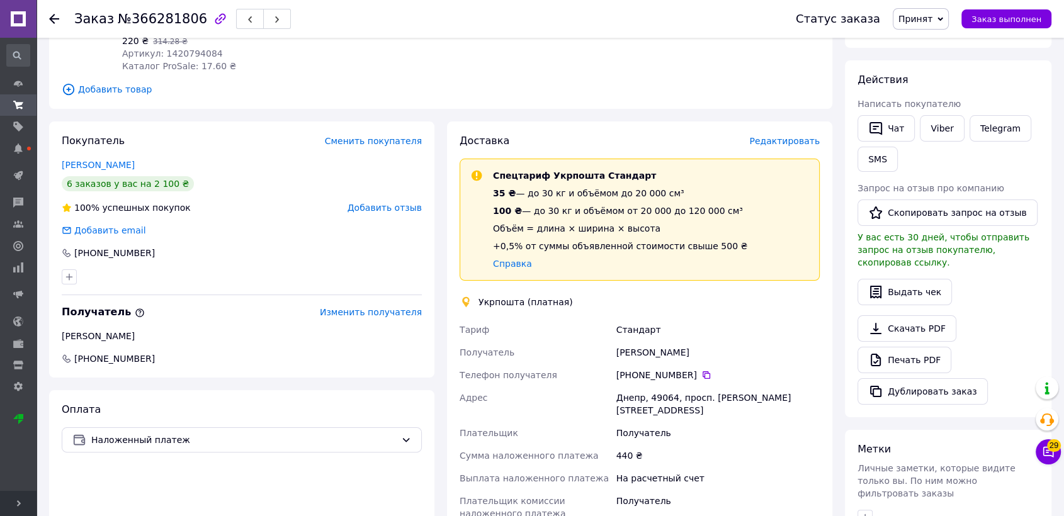
scroll to position [507, 0]
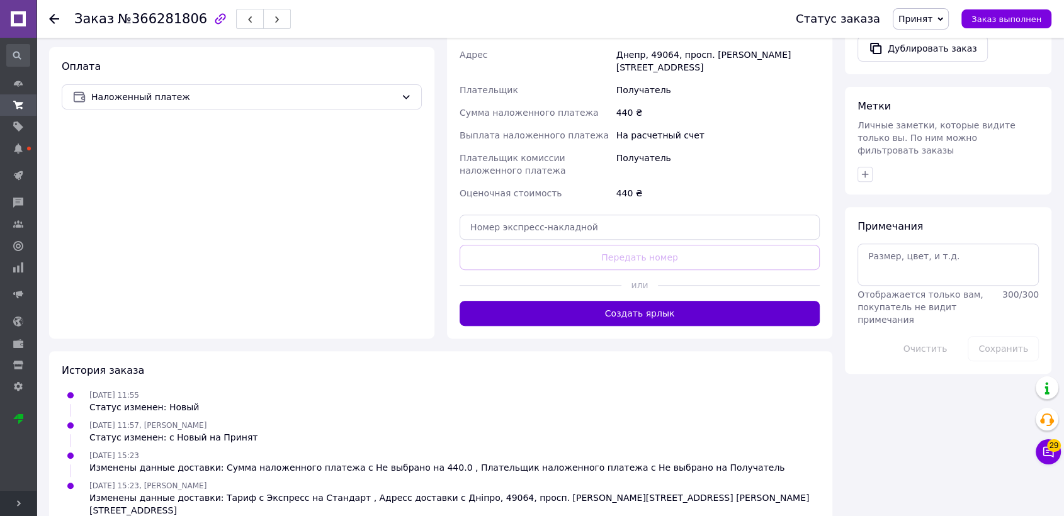
click at [653, 301] on button "Создать ярлык" at bounding box center [640, 313] width 360 height 25
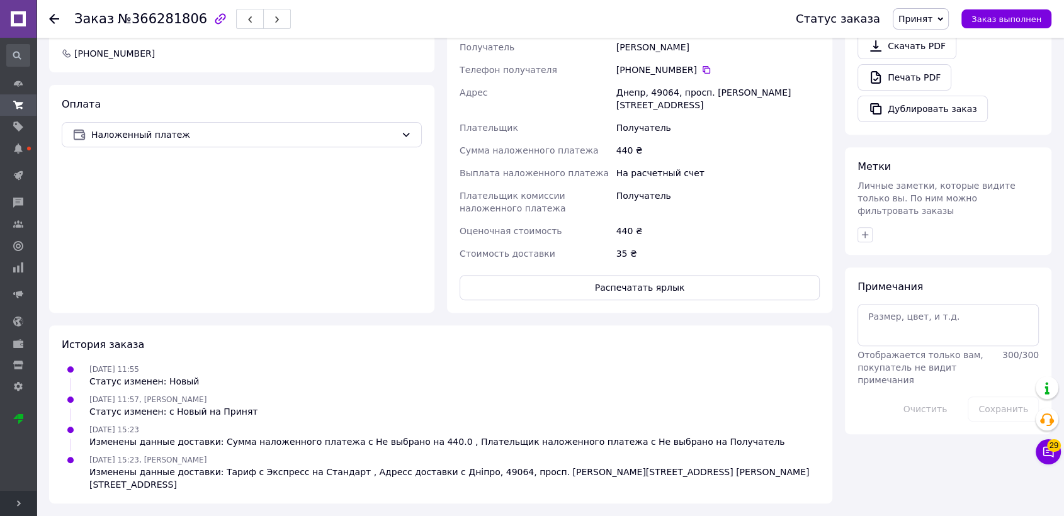
scroll to position [491, 0]
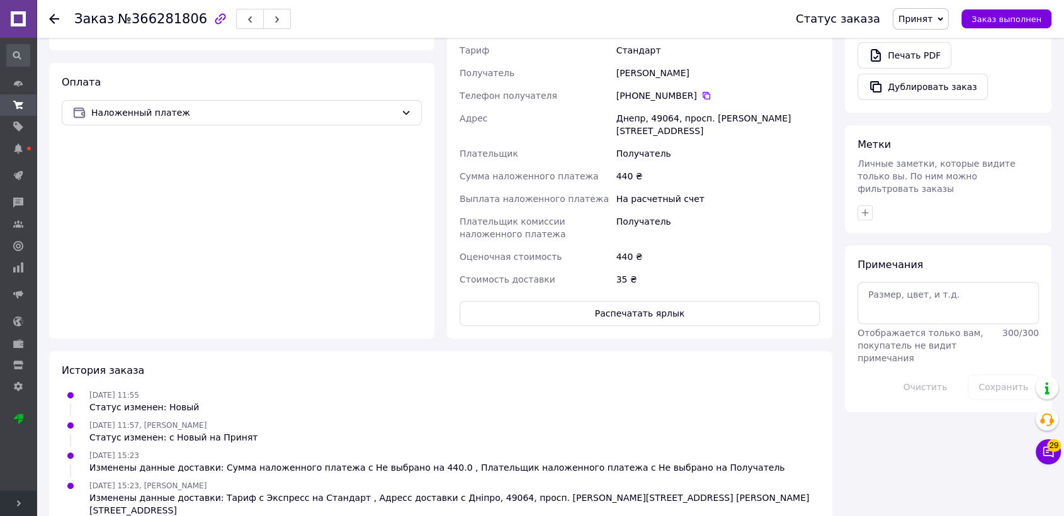
click at [651, 301] on button "Распечатать ярлык" at bounding box center [640, 313] width 360 height 25
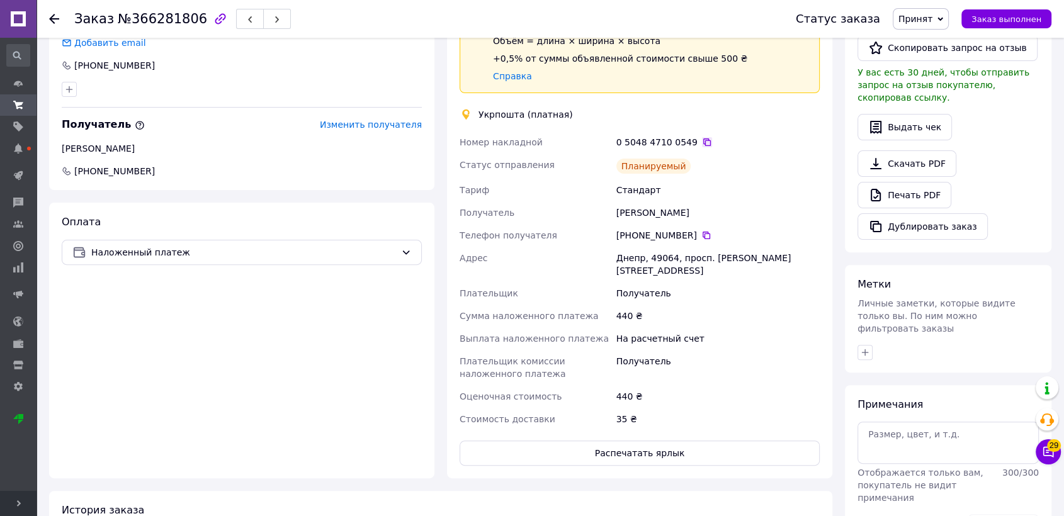
click at [703, 139] on icon at bounding box center [707, 142] width 8 height 8
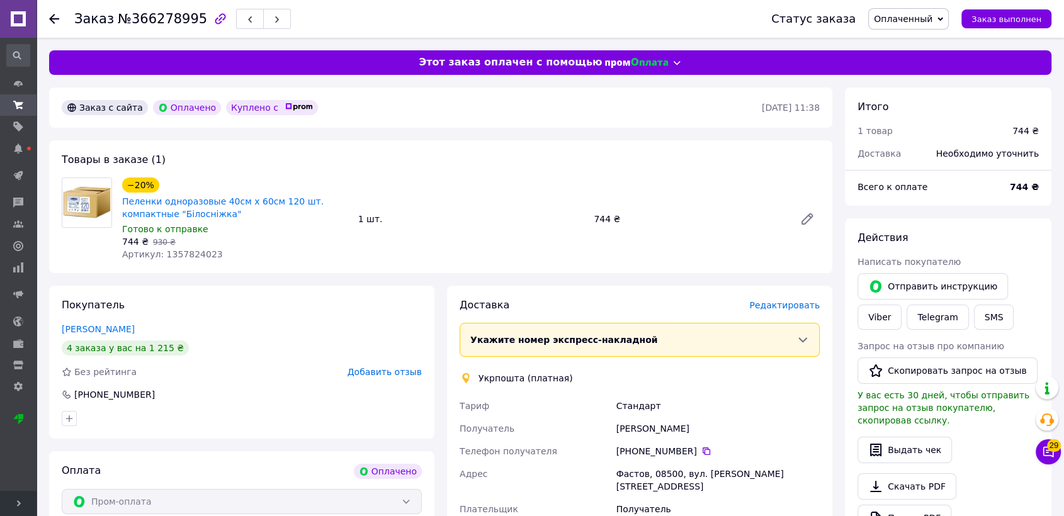
scroll to position [350, 0]
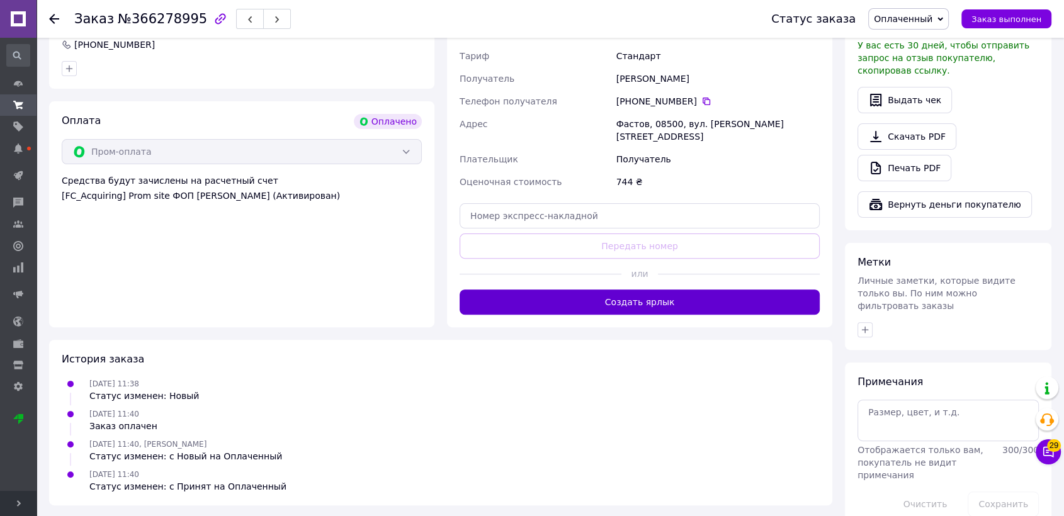
click at [578, 290] on button "Создать ярлык" at bounding box center [640, 302] width 360 height 25
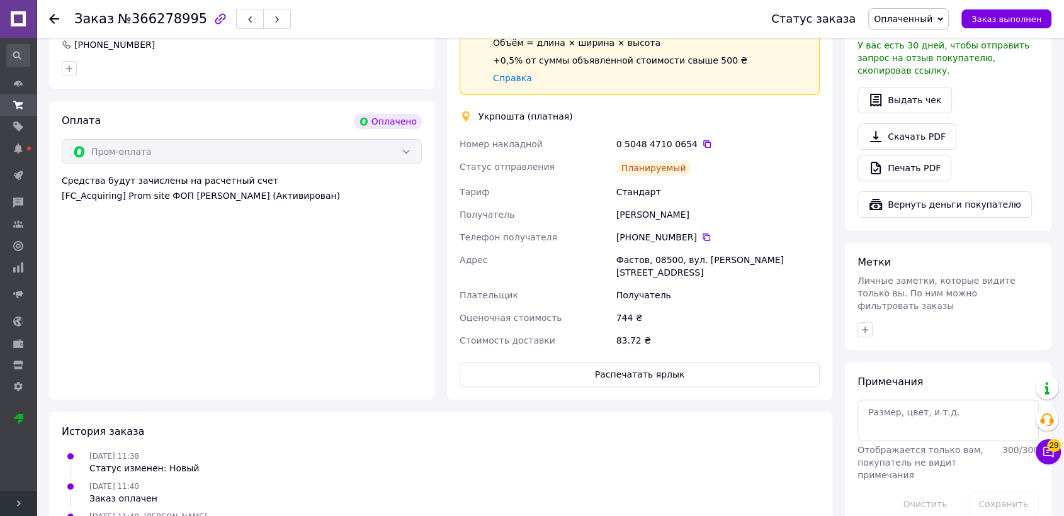
click at [644, 374] on div "Доставка Редактировать Спецтариф Укрпошта Стандарт 35 ₴ — до 30 кг и объёмом до…" at bounding box center [639, 168] width 385 height 464
click at [650, 362] on button "Распечатать ярлык" at bounding box center [640, 374] width 360 height 25
click at [702, 142] on icon at bounding box center [707, 144] width 10 height 10
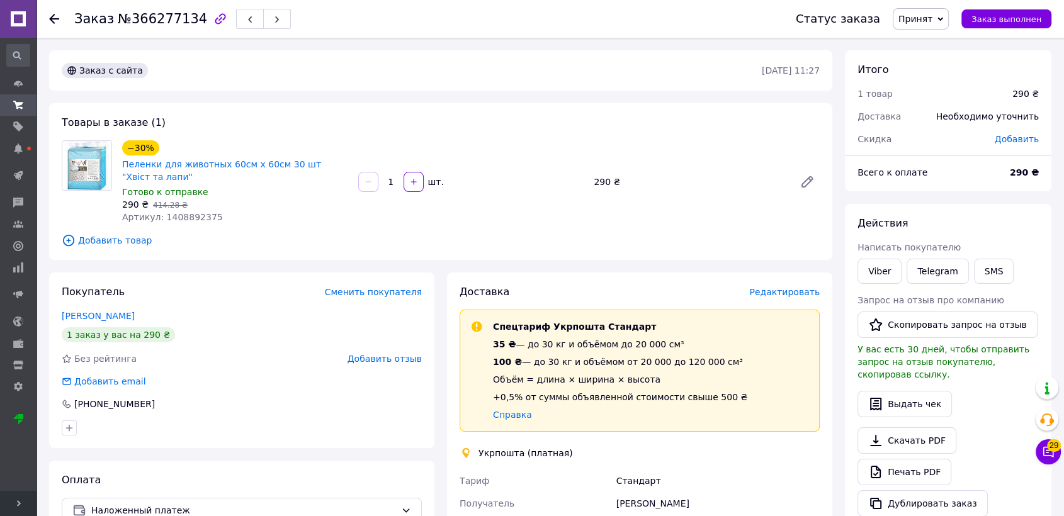
scroll to position [419, 0]
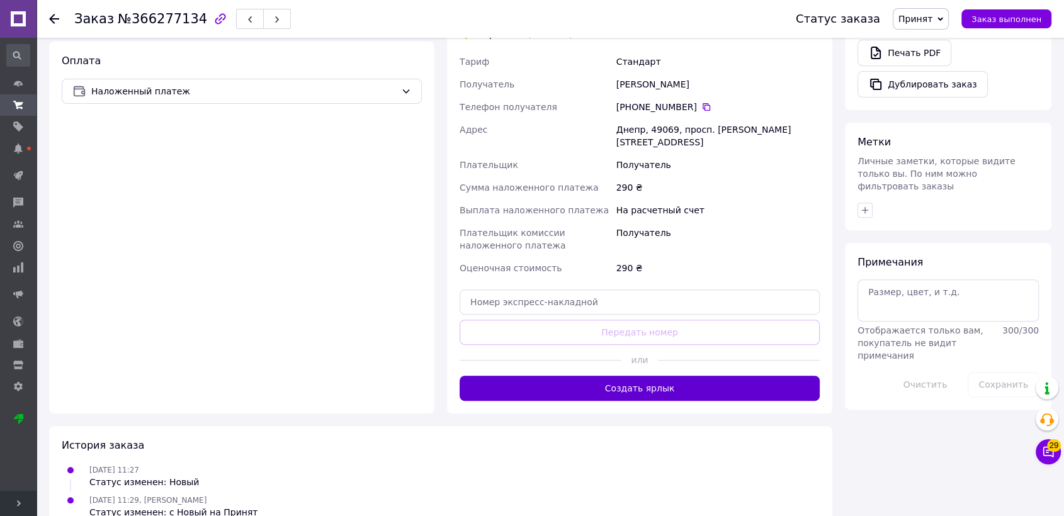
click at [659, 378] on button "Создать ярлык" at bounding box center [640, 388] width 360 height 25
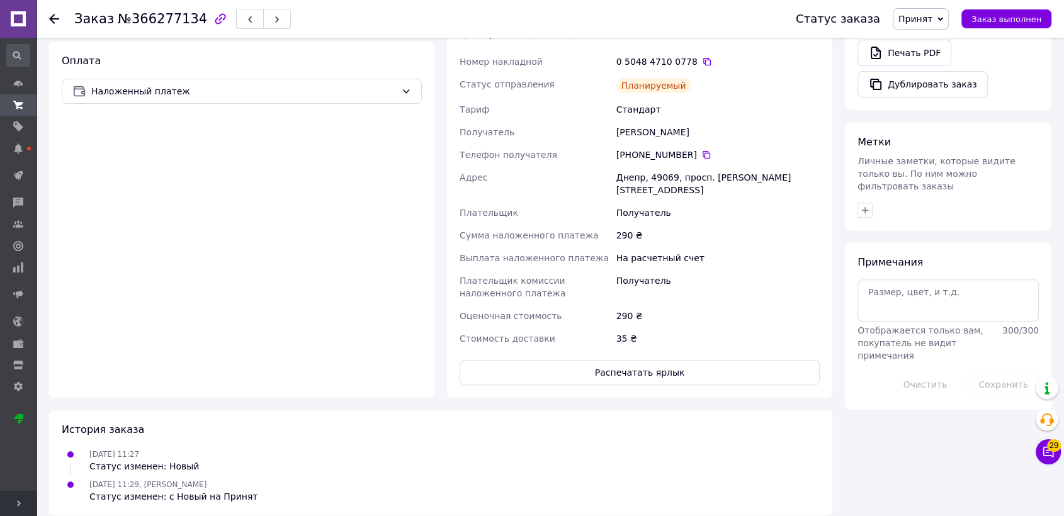
scroll to position [418, 0]
click at [662, 364] on button "Распечатать ярлык" at bounding box center [640, 373] width 360 height 25
click at [703, 65] on icon at bounding box center [707, 63] width 8 height 8
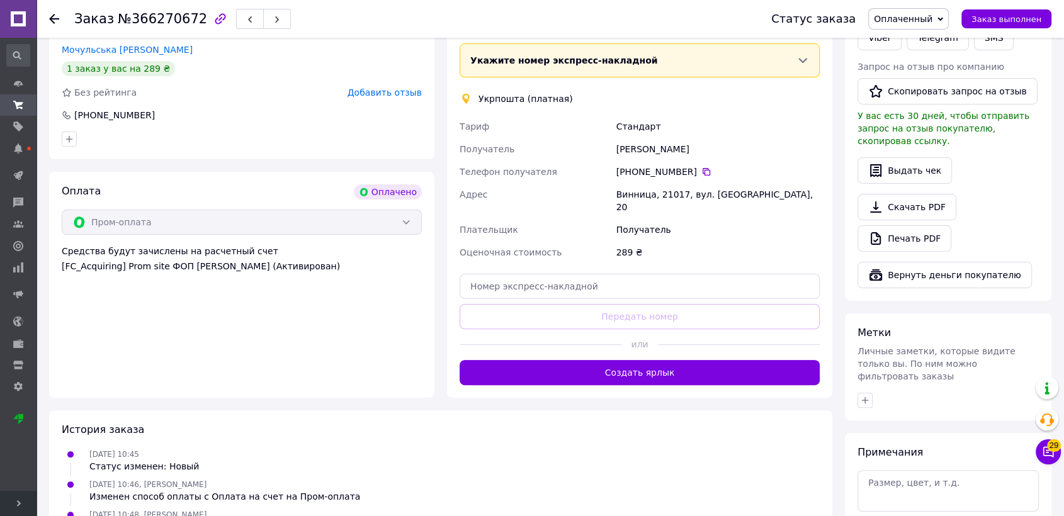
scroll to position [368, 0]
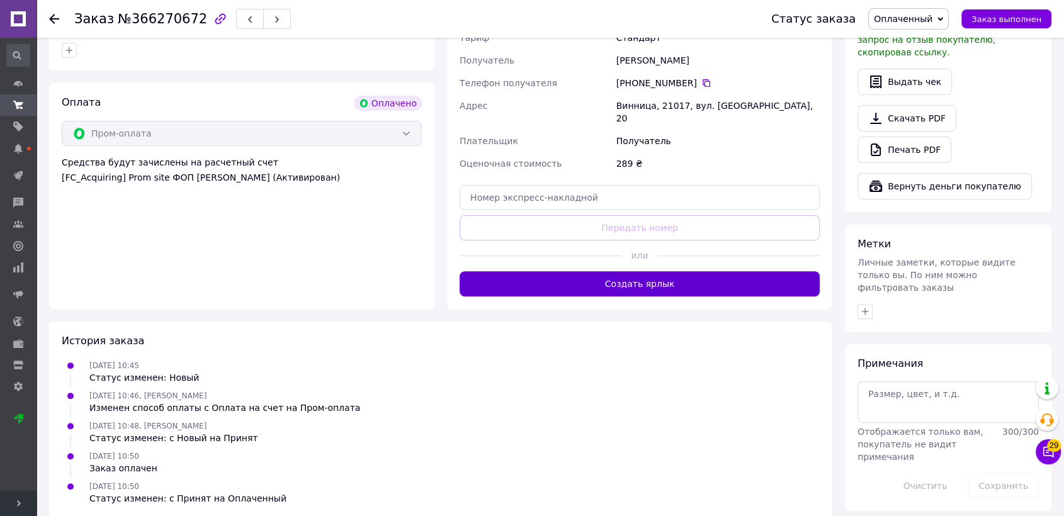
click at [607, 271] on button "Создать ярлык" at bounding box center [640, 283] width 360 height 25
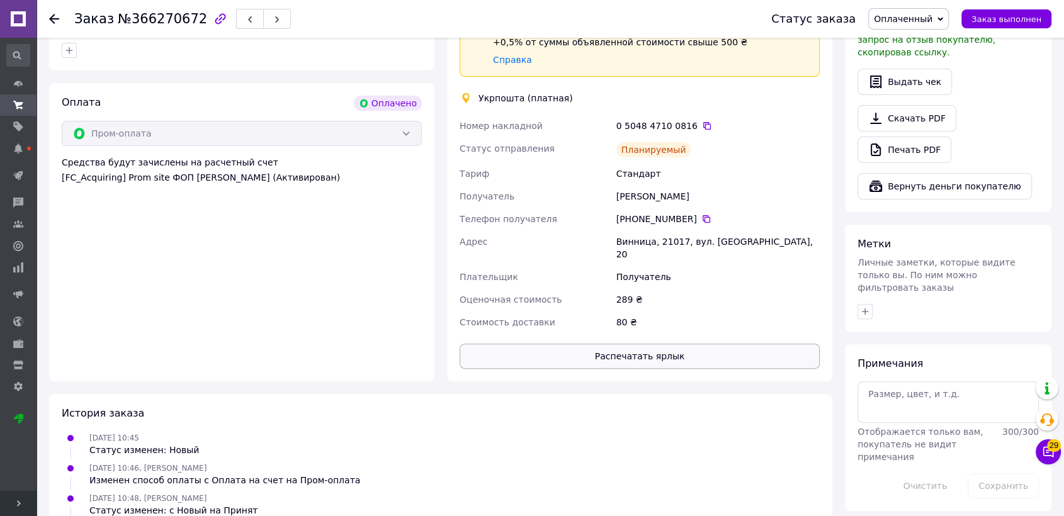
click at [634, 352] on button "Распечатать ярлык" at bounding box center [640, 356] width 360 height 25
click at [702, 127] on icon at bounding box center [707, 126] width 10 height 10
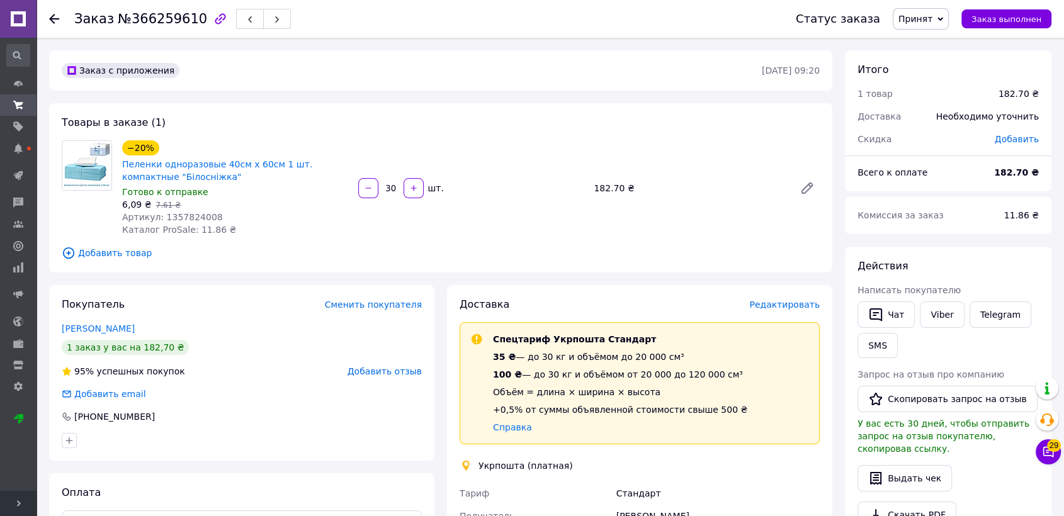
scroll to position [446, 0]
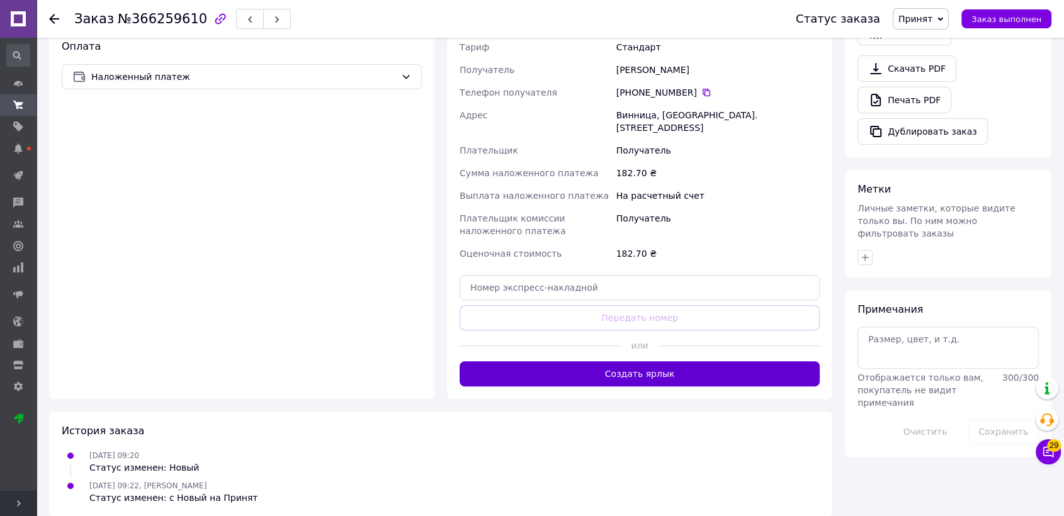
click at [531, 367] on button "Создать ярлык" at bounding box center [640, 373] width 360 height 25
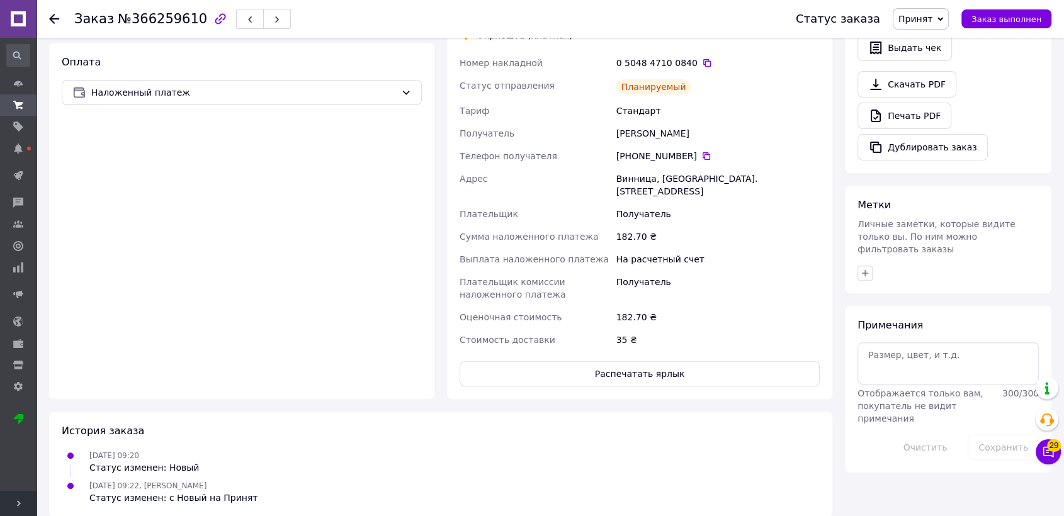
click at [524, 373] on button "Распечатать ярлык" at bounding box center [640, 373] width 360 height 25
click at [702, 59] on icon at bounding box center [707, 63] width 10 height 10
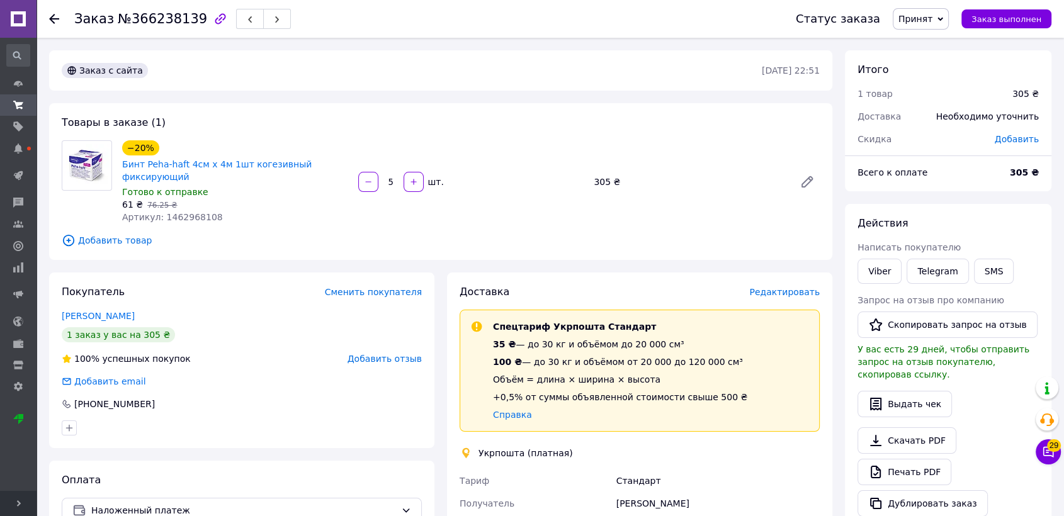
scroll to position [421, 0]
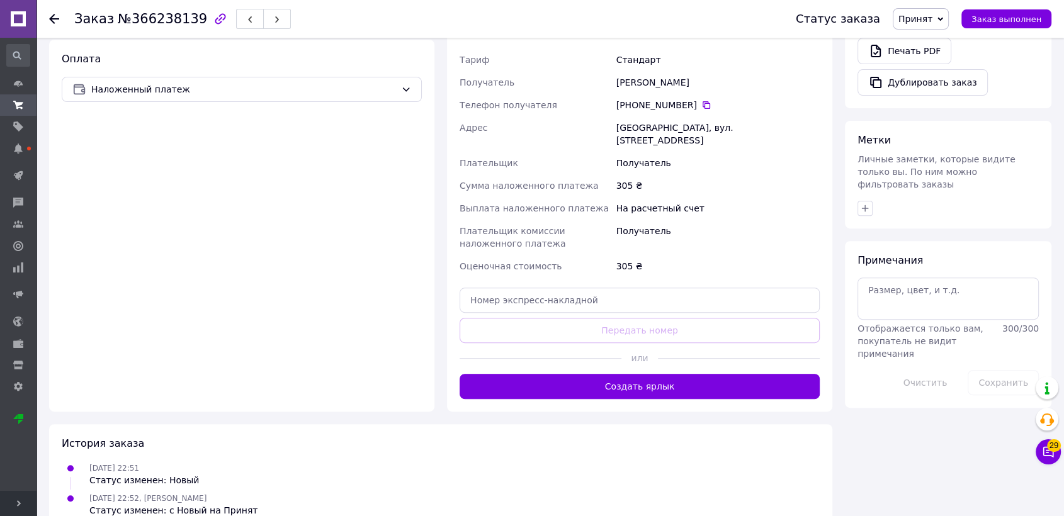
click at [605, 374] on button "Создать ярлык" at bounding box center [640, 386] width 360 height 25
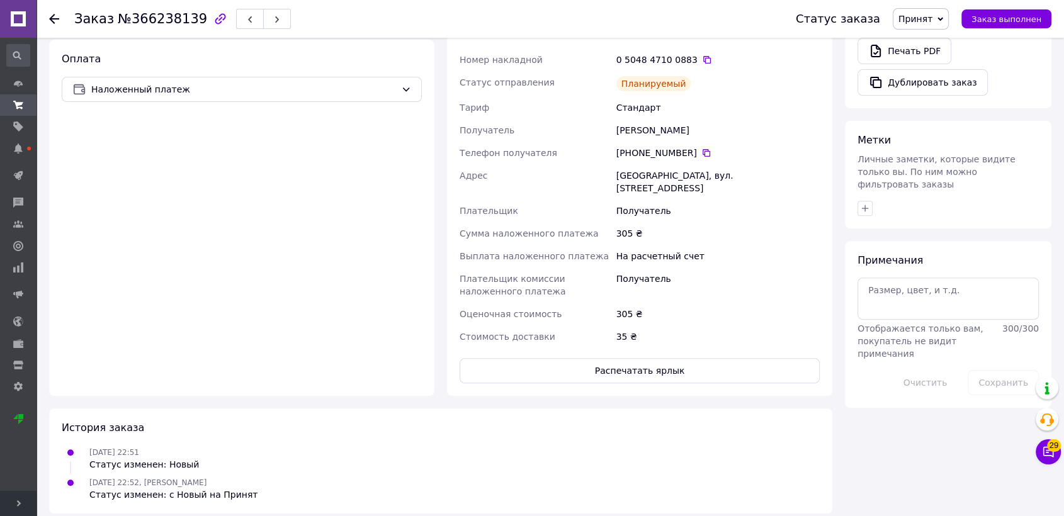
scroll to position [405, 0]
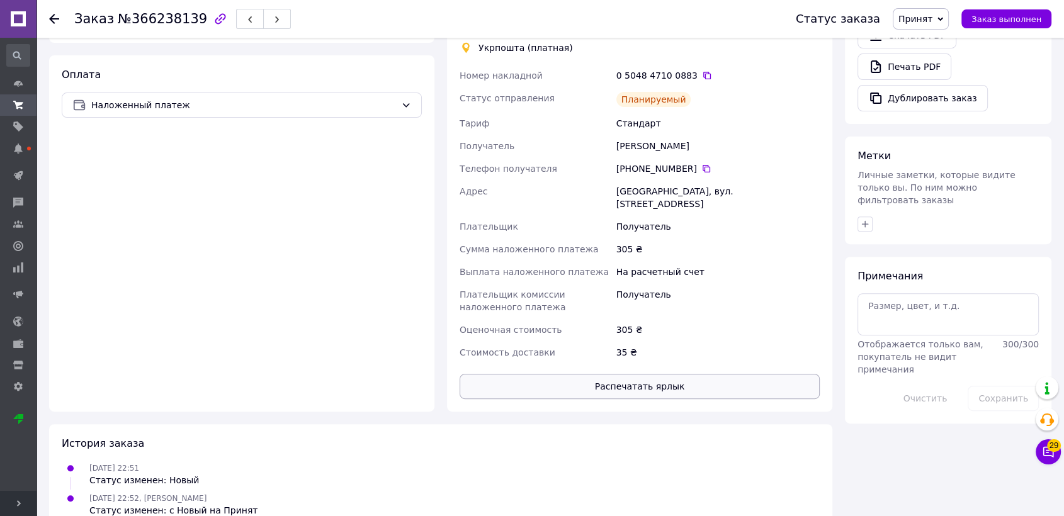
click at [656, 374] on button "Распечатать ярлык" at bounding box center [640, 386] width 360 height 25
click at [702, 70] on icon at bounding box center [707, 75] width 10 height 10
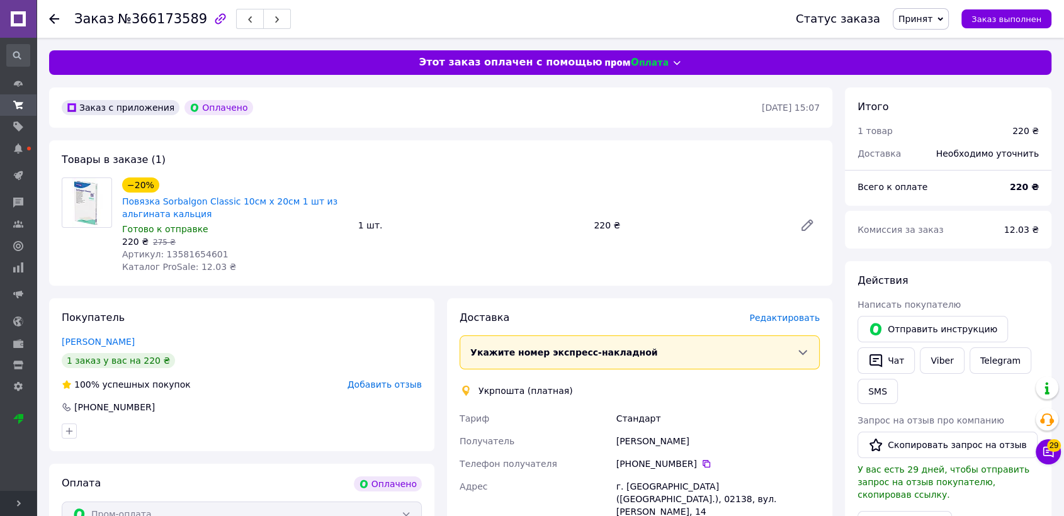
scroll to position [424, 0]
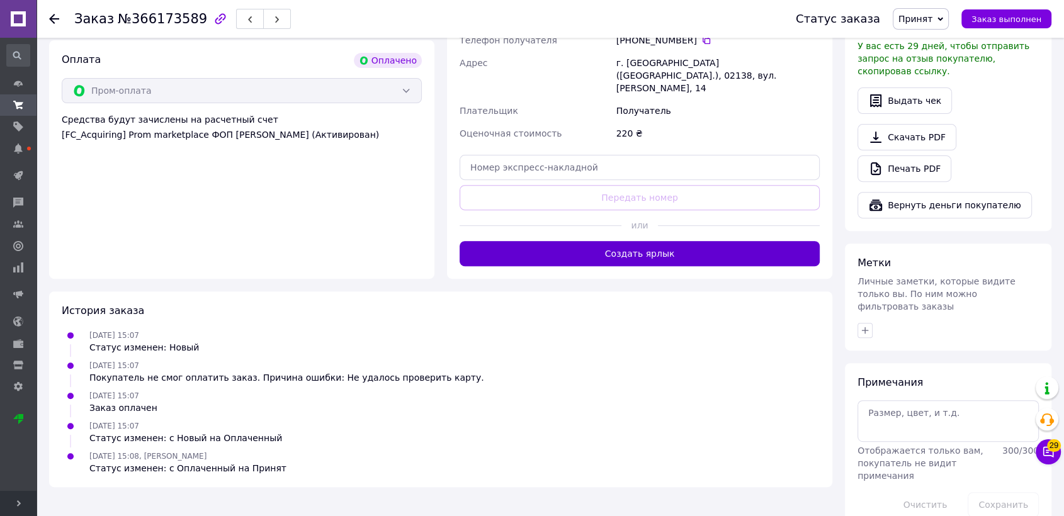
click at [626, 241] on button "Создать ярлык" at bounding box center [640, 253] width 360 height 25
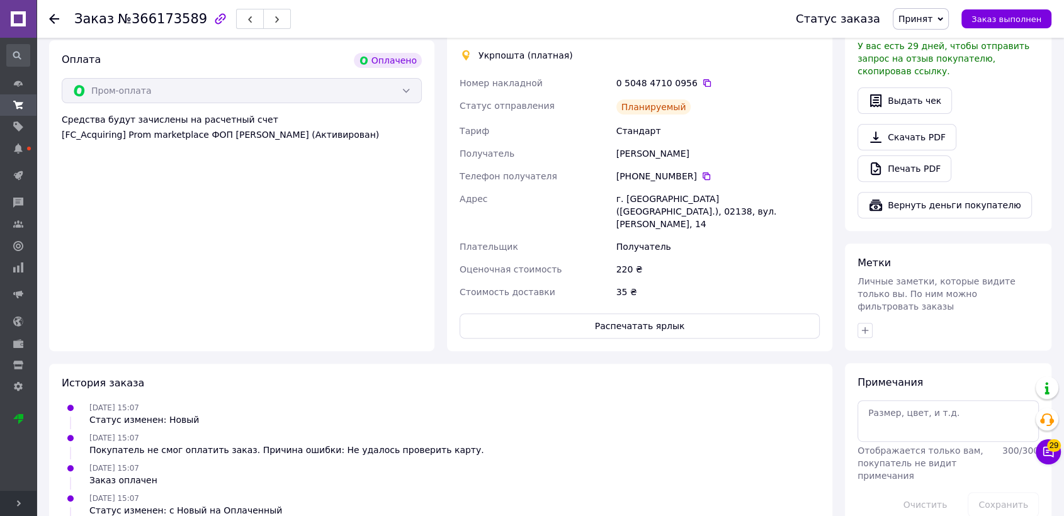
click at [702, 89] on div "0 5048 4710 0956" at bounding box center [718, 83] width 208 height 23
click at [702, 82] on icon at bounding box center [707, 83] width 10 height 10
click at [596, 313] on button "Распечатать ярлык" at bounding box center [640, 325] width 360 height 25
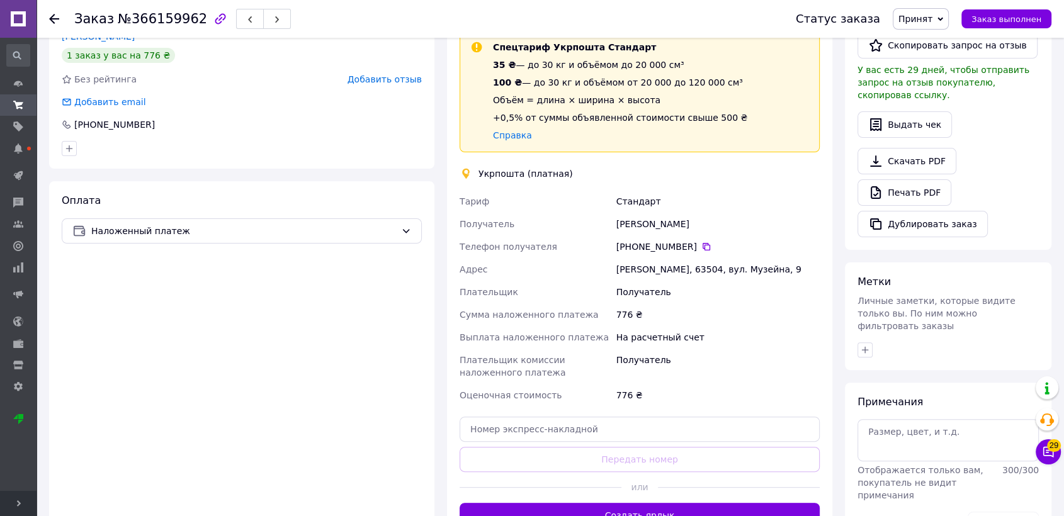
scroll to position [433, 0]
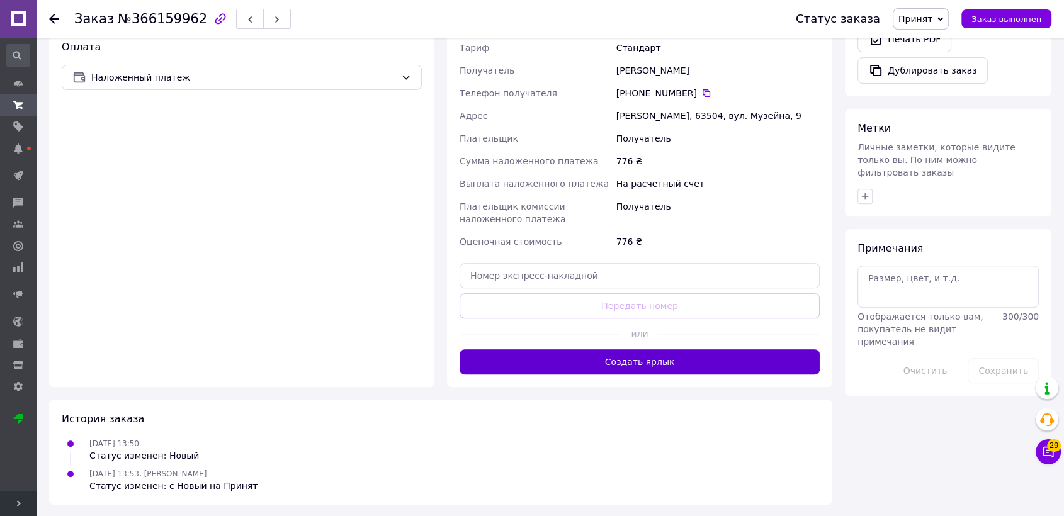
click at [660, 367] on button "Создать ярлык" at bounding box center [640, 361] width 360 height 25
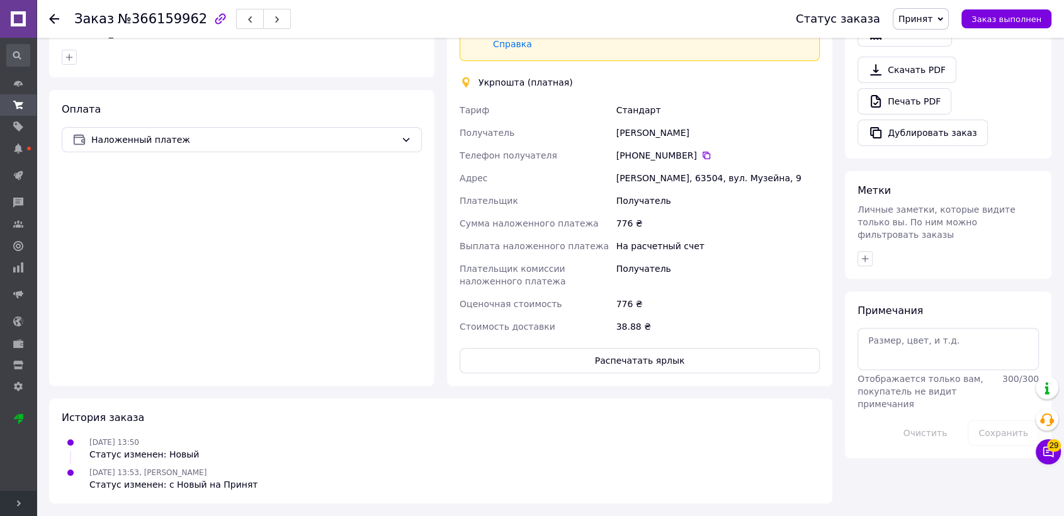
scroll to position [418, 0]
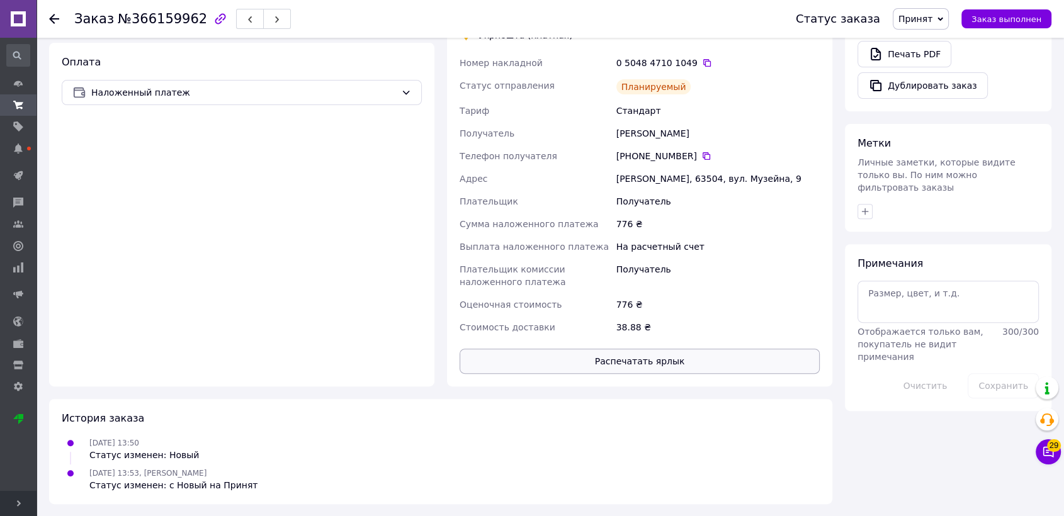
click at [632, 352] on button "Распечатать ярлык" at bounding box center [640, 361] width 360 height 25
click at [702, 64] on icon at bounding box center [707, 63] width 10 height 10
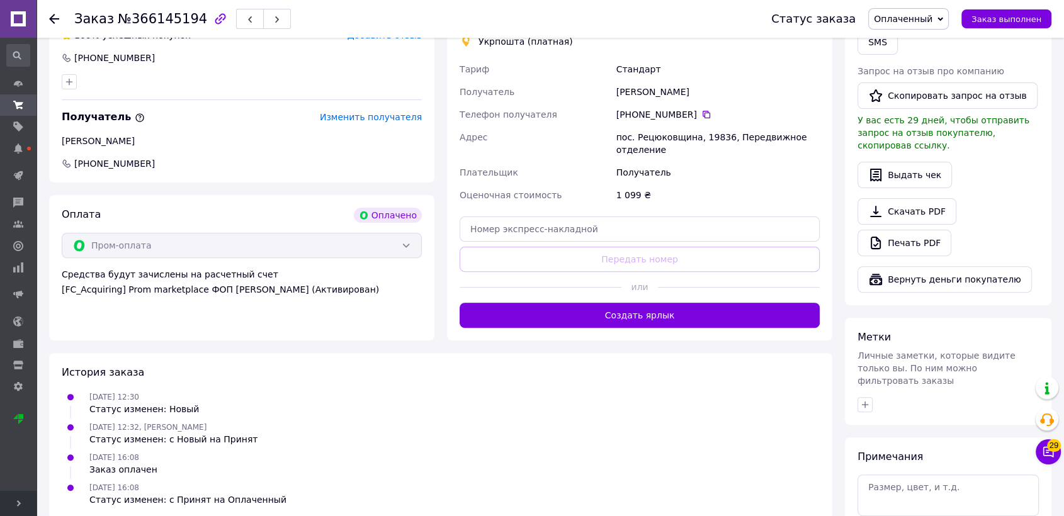
scroll to position [424, 0]
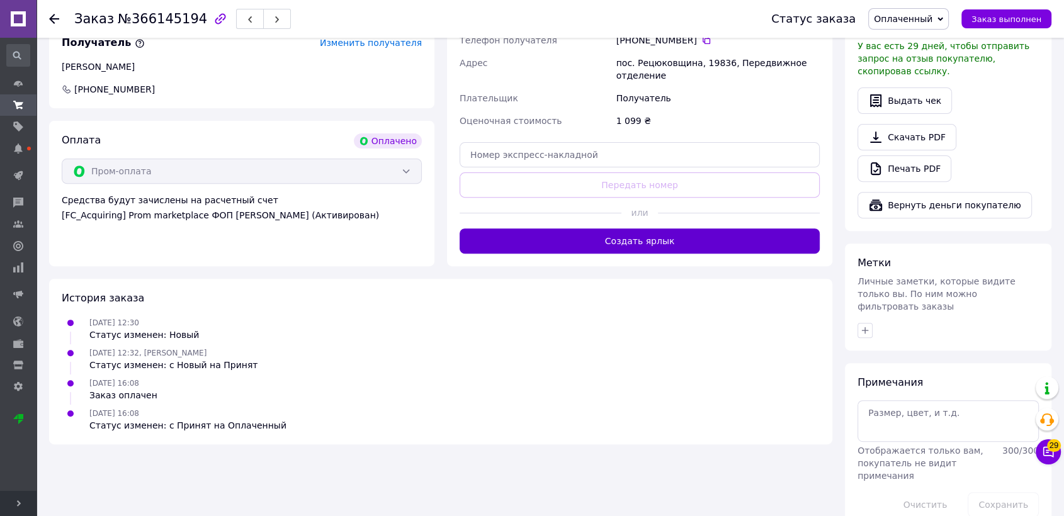
click at [624, 236] on button "Создать ярлык" at bounding box center [640, 240] width 360 height 25
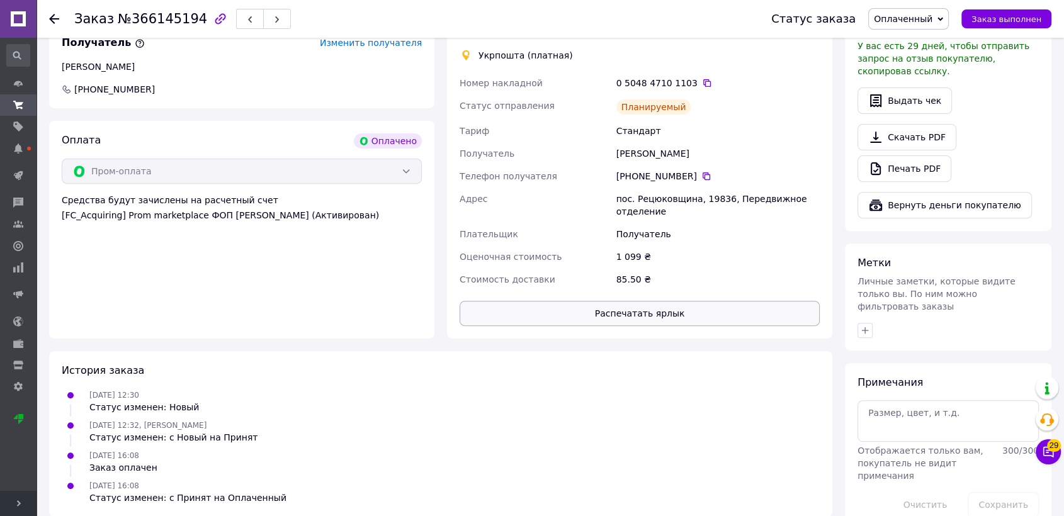
click at [655, 313] on button "Распечатать ярлык" at bounding box center [640, 313] width 360 height 25
click at [702, 82] on icon at bounding box center [707, 83] width 10 height 10
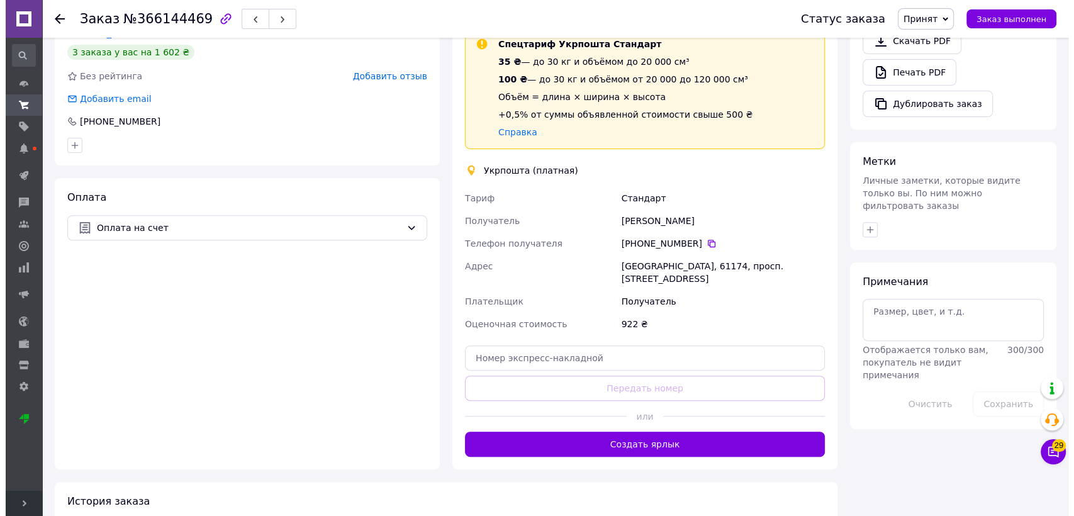
scroll to position [190, 0]
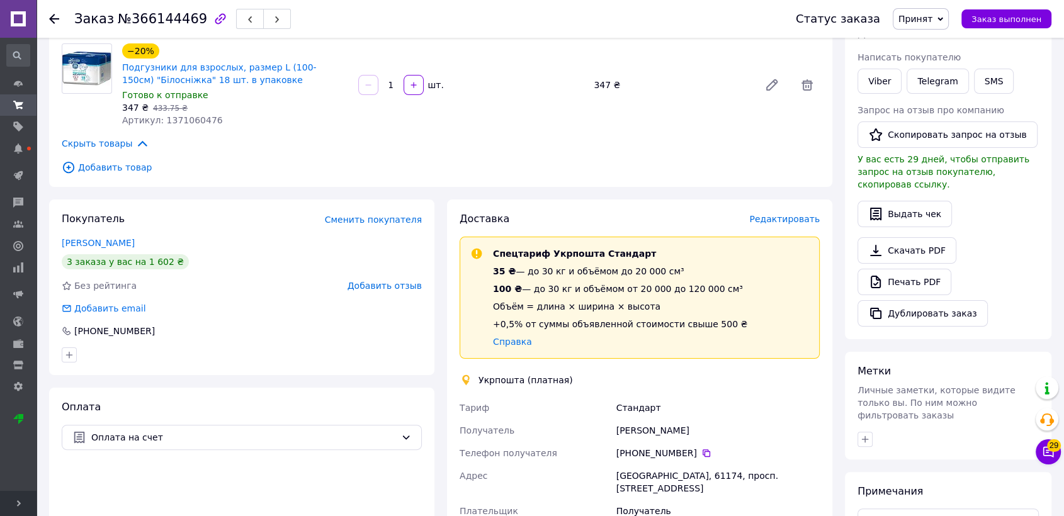
click at [784, 218] on span "Редактировать" at bounding box center [784, 219] width 70 height 10
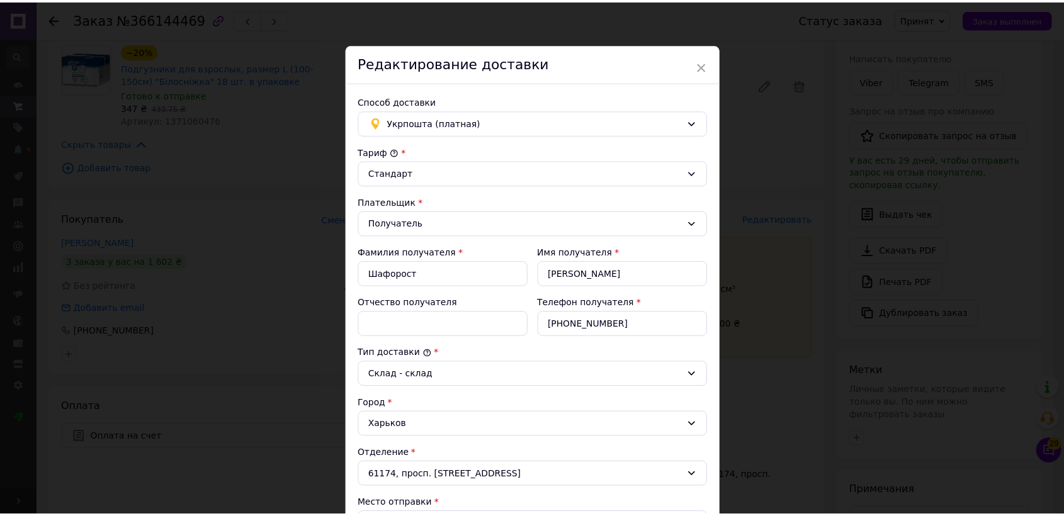
scroll to position [315, 0]
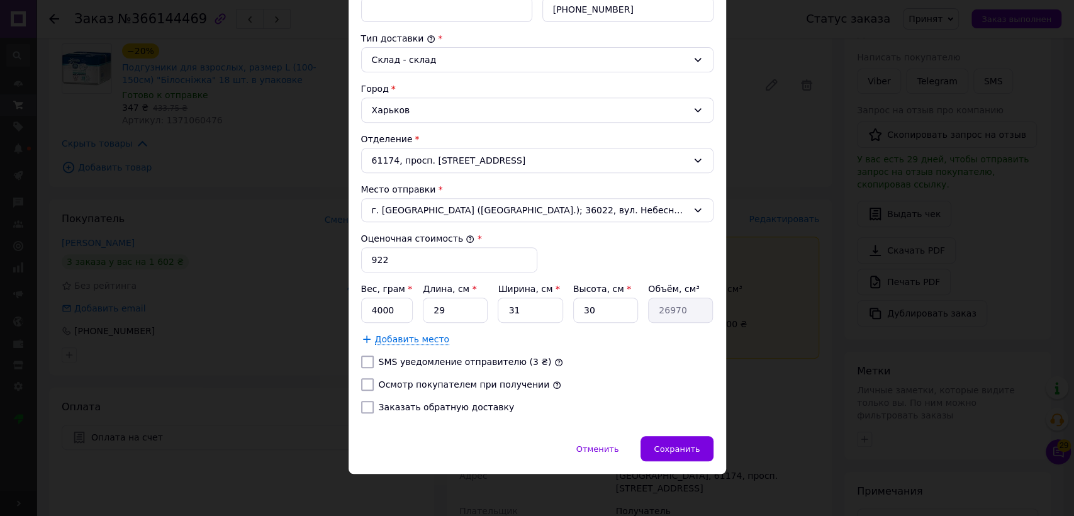
click at [476, 390] on div "[PERSON_NAME] * Стандарт Плательщик * Получатель Фамилия получателя * Шафорост …" at bounding box center [537, 127] width 352 height 593
click at [483, 380] on label "Осмотр покупателем при получении" at bounding box center [464, 385] width 171 height 10
click at [374, 378] on input "Осмотр покупателем при получении" at bounding box center [367, 384] width 13 height 13
checkbox input "true"
click at [669, 451] on span "Сохранить" at bounding box center [677, 448] width 46 height 9
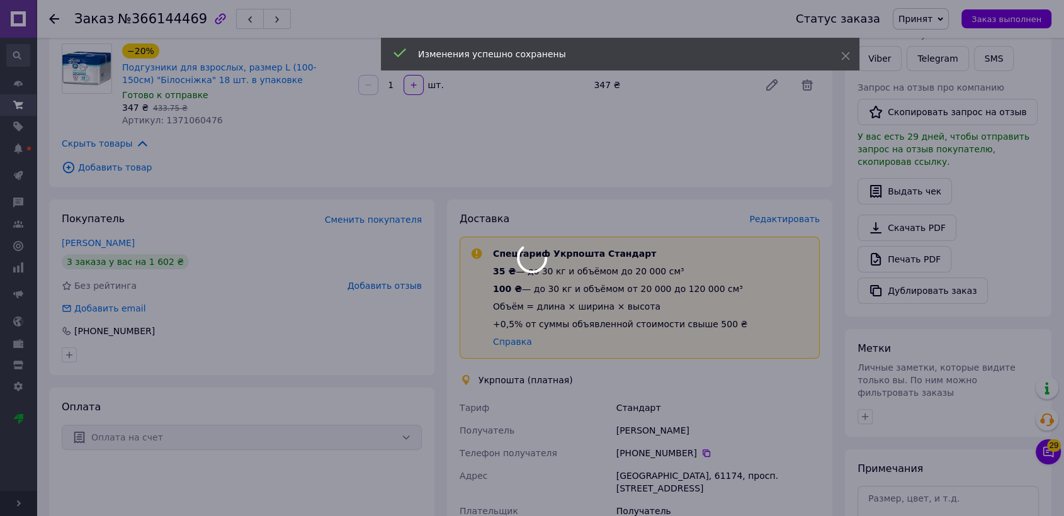
scroll to position [470, 0]
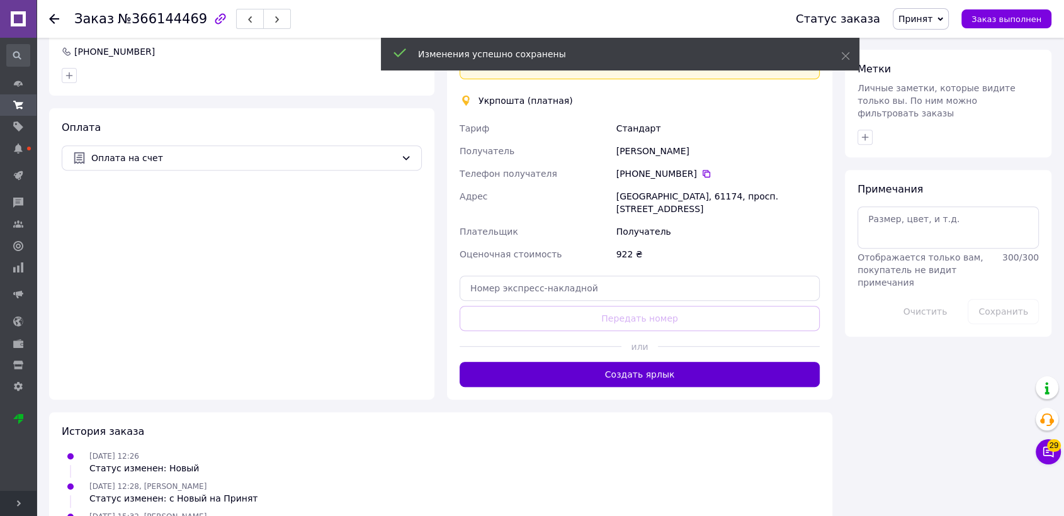
click at [670, 362] on button "Создать ярлык" at bounding box center [640, 374] width 360 height 25
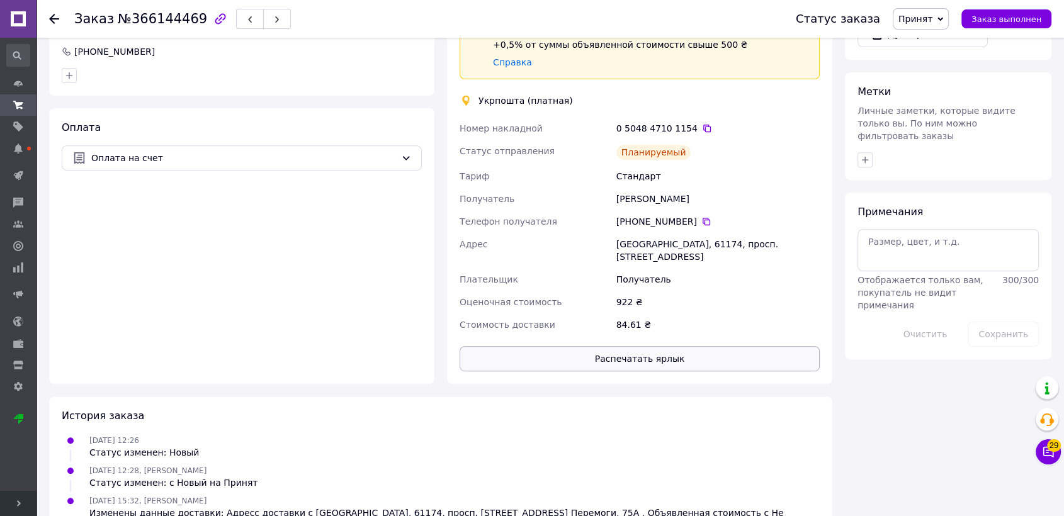
click at [578, 346] on button "Распечатать ярлык" at bounding box center [640, 358] width 360 height 25
click at [703, 127] on icon at bounding box center [707, 129] width 8 height 8
